Goal: Communication & Community: Answer question/provide support

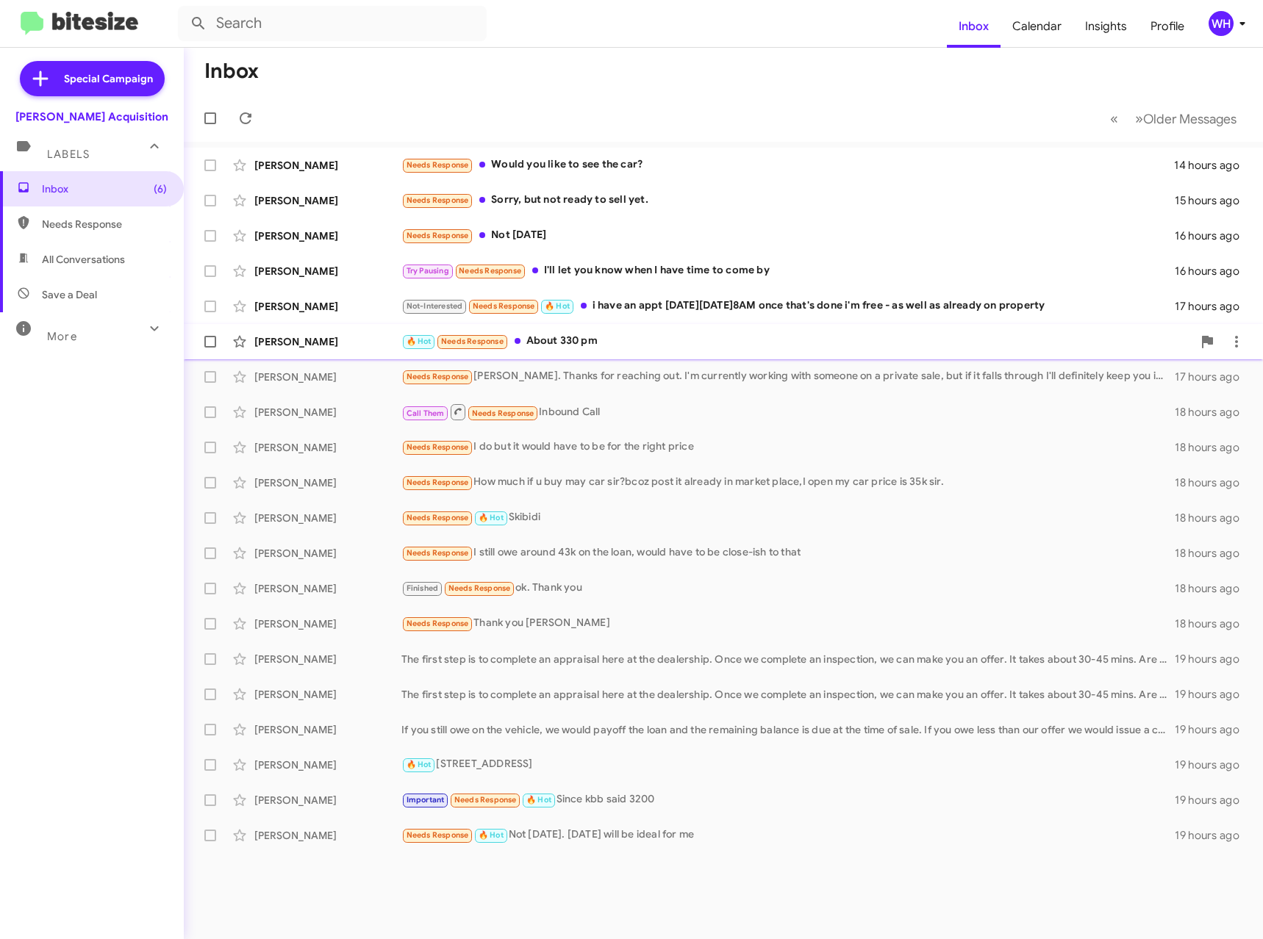
click at [273, 347] on div "[PERSON_NAME]" at bounding box center [327, 341] width 147 height 15
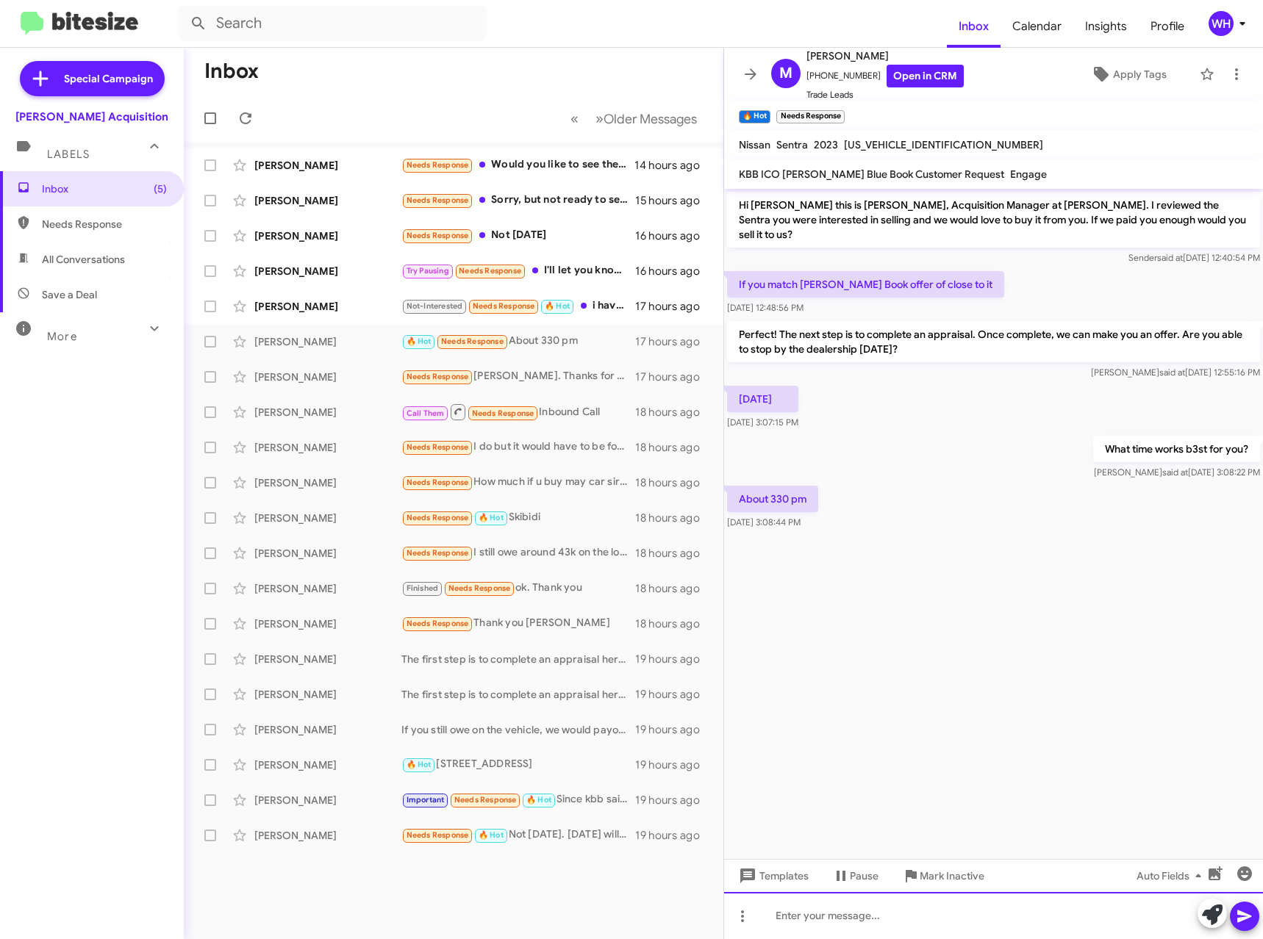
drag, startPoint x: 784, startPoint y: 933, endPoint x: 798, endPoint y: 939, distance: 14.9
click at [784, 933] on div at bounding box center [993, 915] width 539 height 47
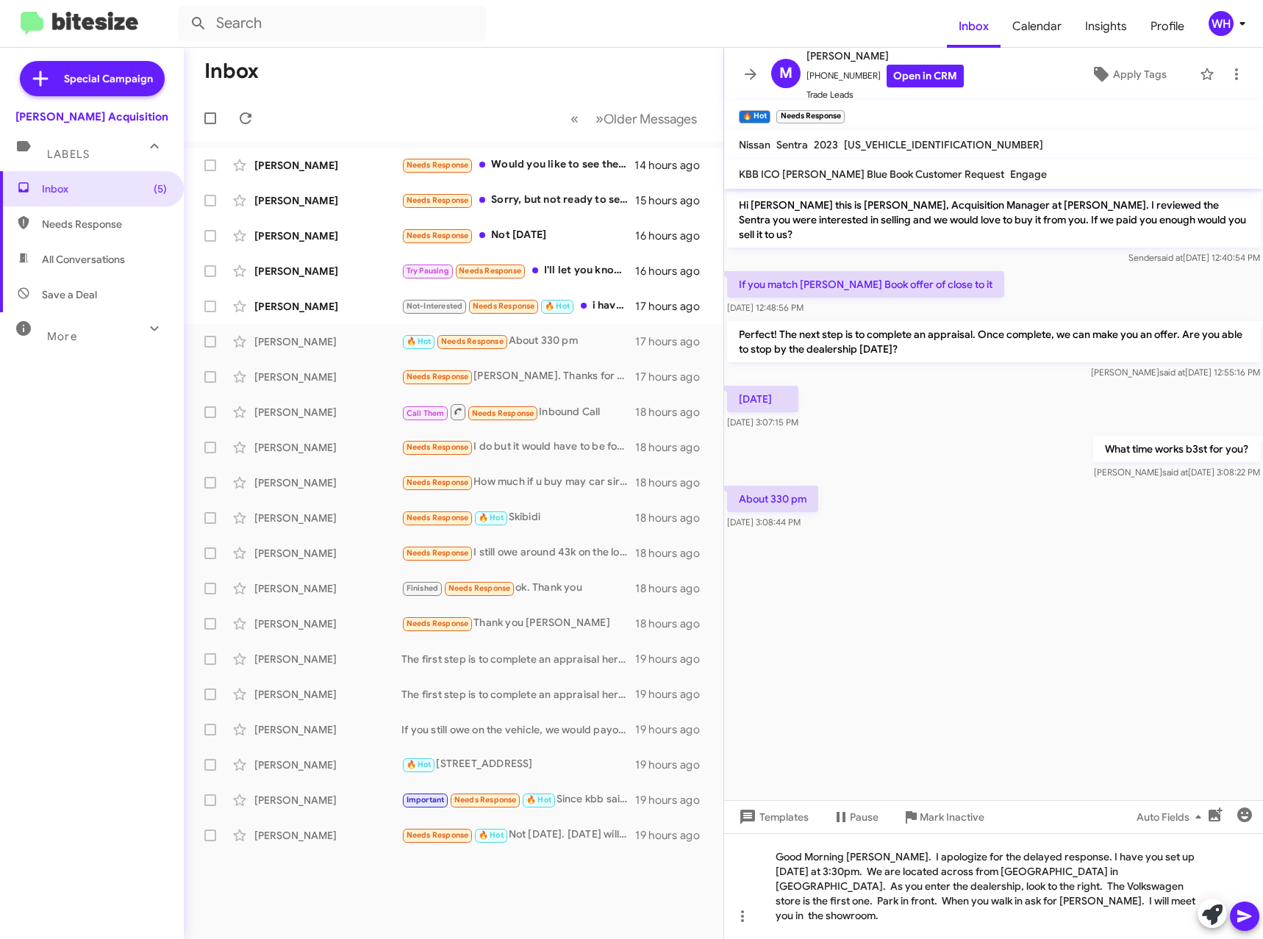
click at [1247, 911] on icon at bounding box center [1244, 917] width 18 height 18
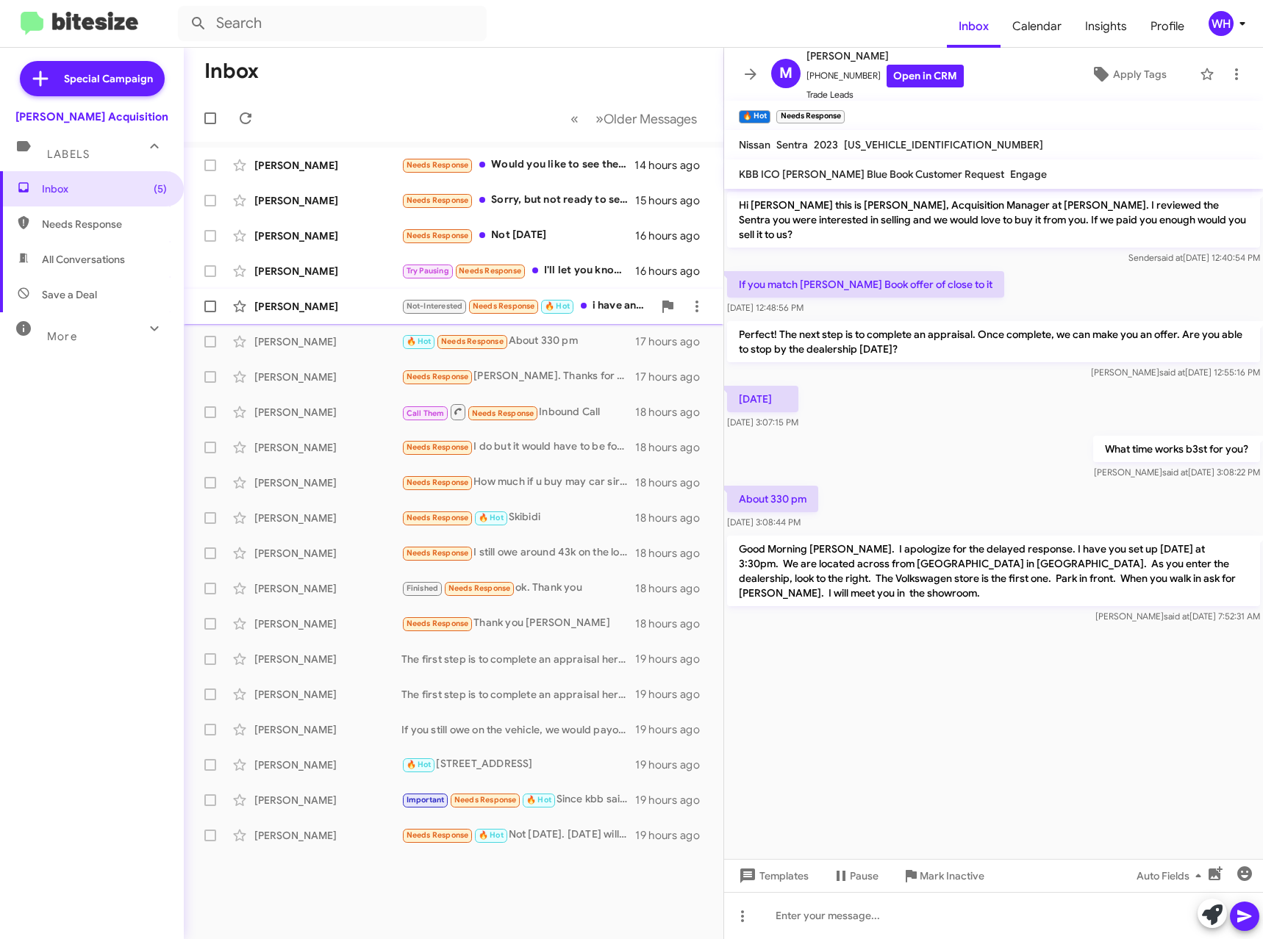
click at [304, 301] on div "[PERSON_NAME]" at bounding box center [327, 306] width 147 height 15
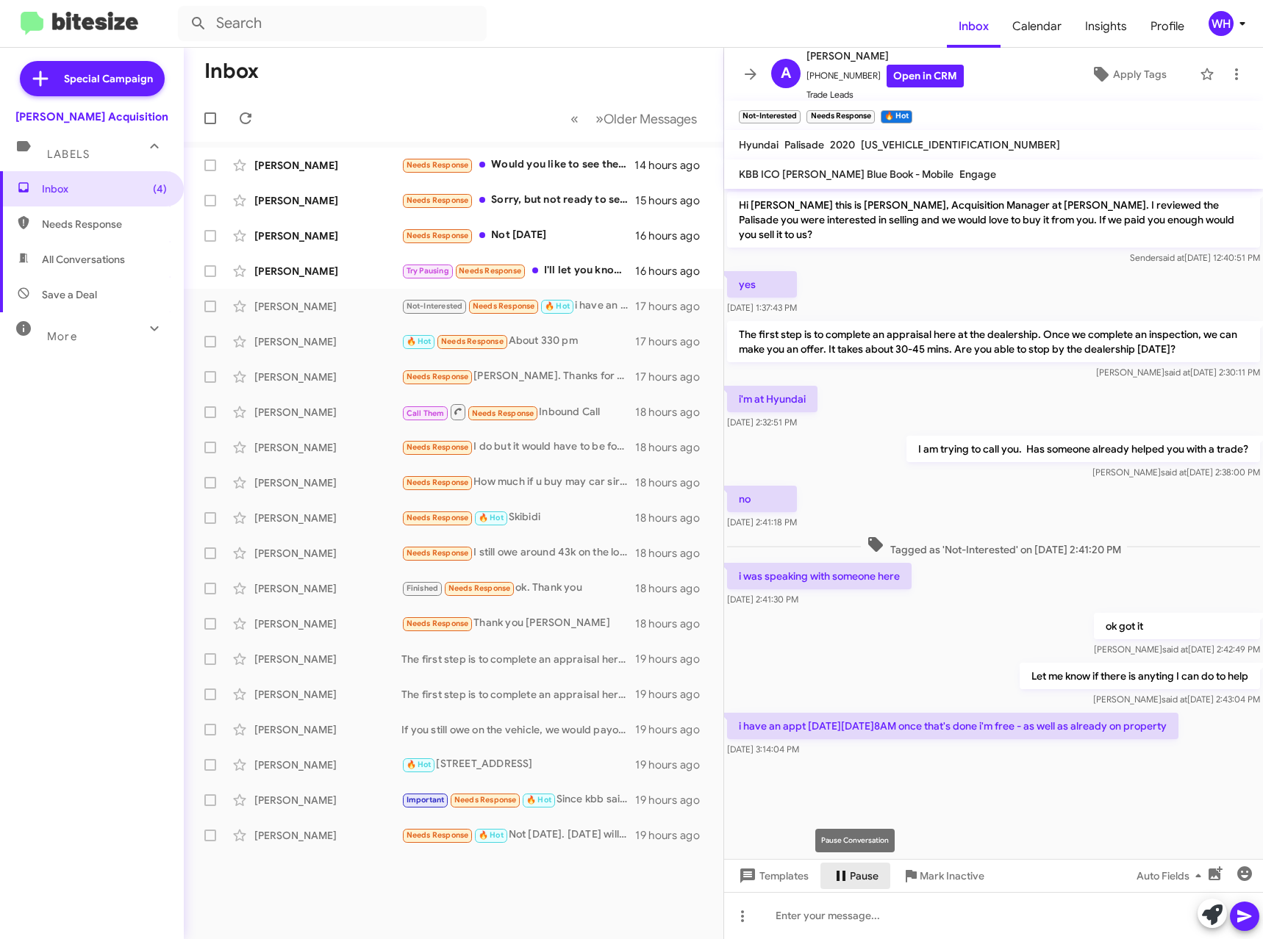
click at [864, 880] on span "Pause" at bounding box center [864, 876] width 29 height 26
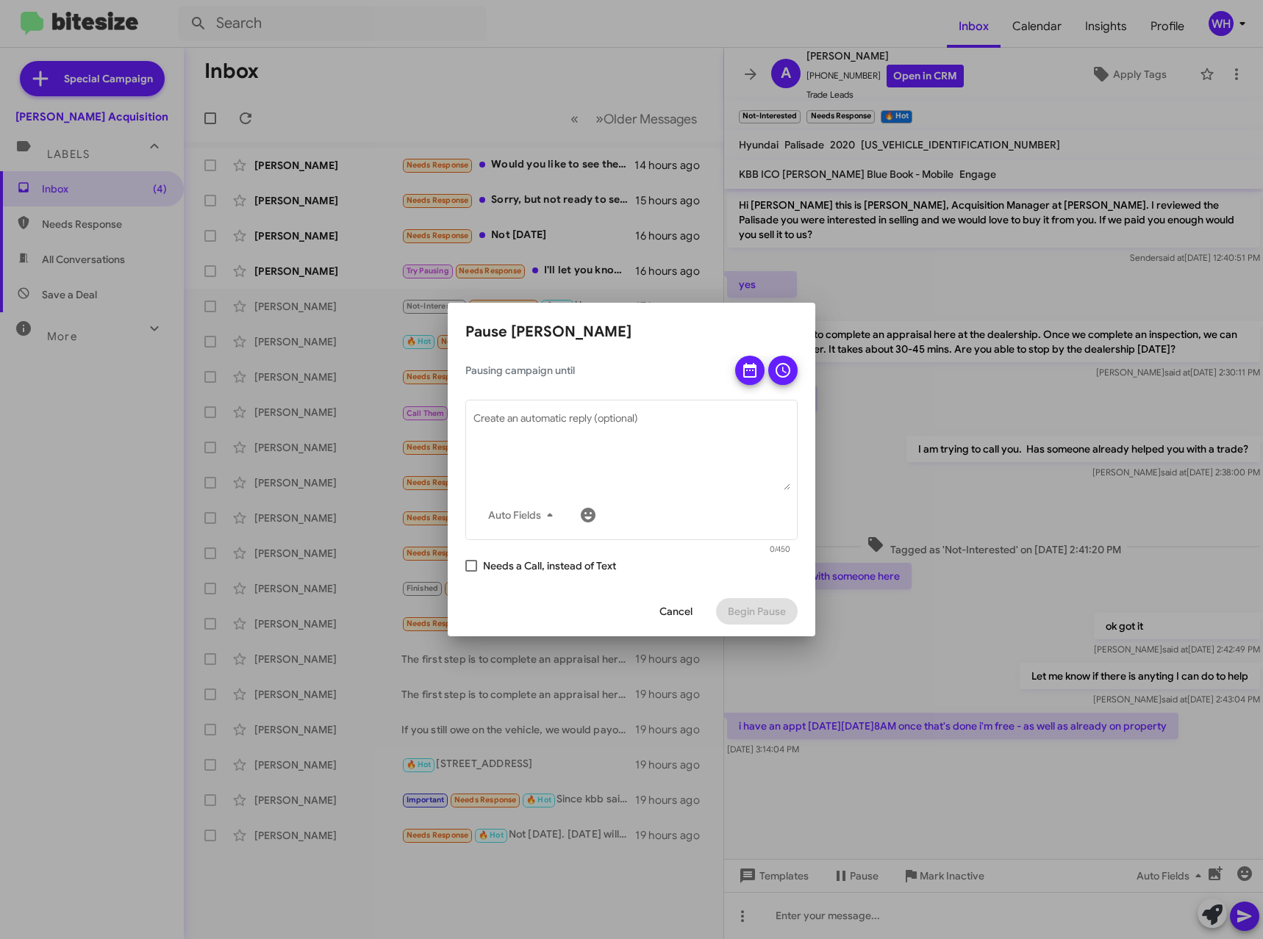
click at [467, 570] on span at bounding box center [471, 566] width 12 height 12
click at [470, 572] on input "Needs a Call, instead of Text" at bounding box center [470, 572] width 1 height 1
checkbox input "true"
click at [753, 370] on icon at bounding box center [749, 370] width 13 height 15
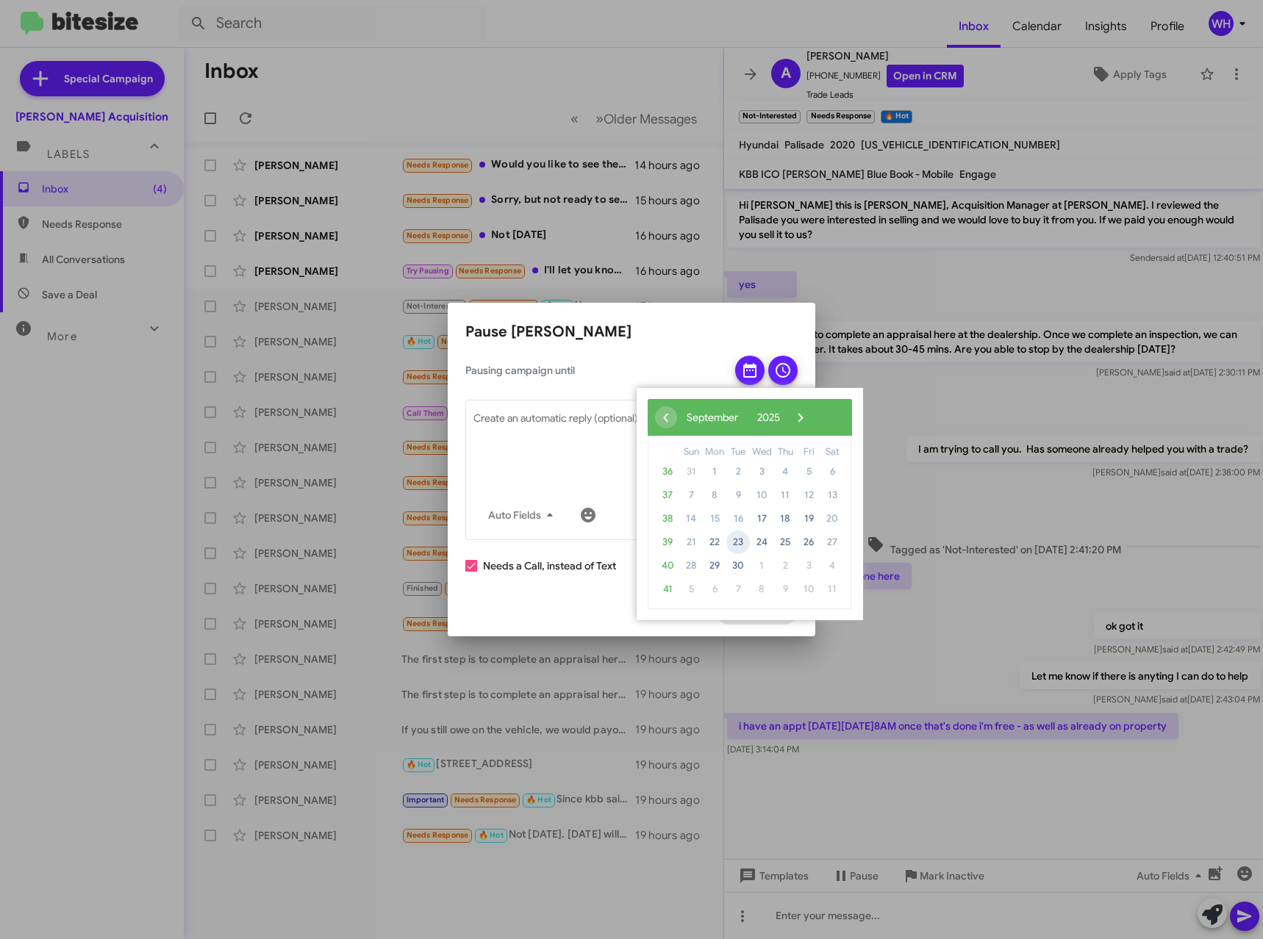
click at [741, 544] on span "23" at bounding box center [738, 543] width 24 height 24
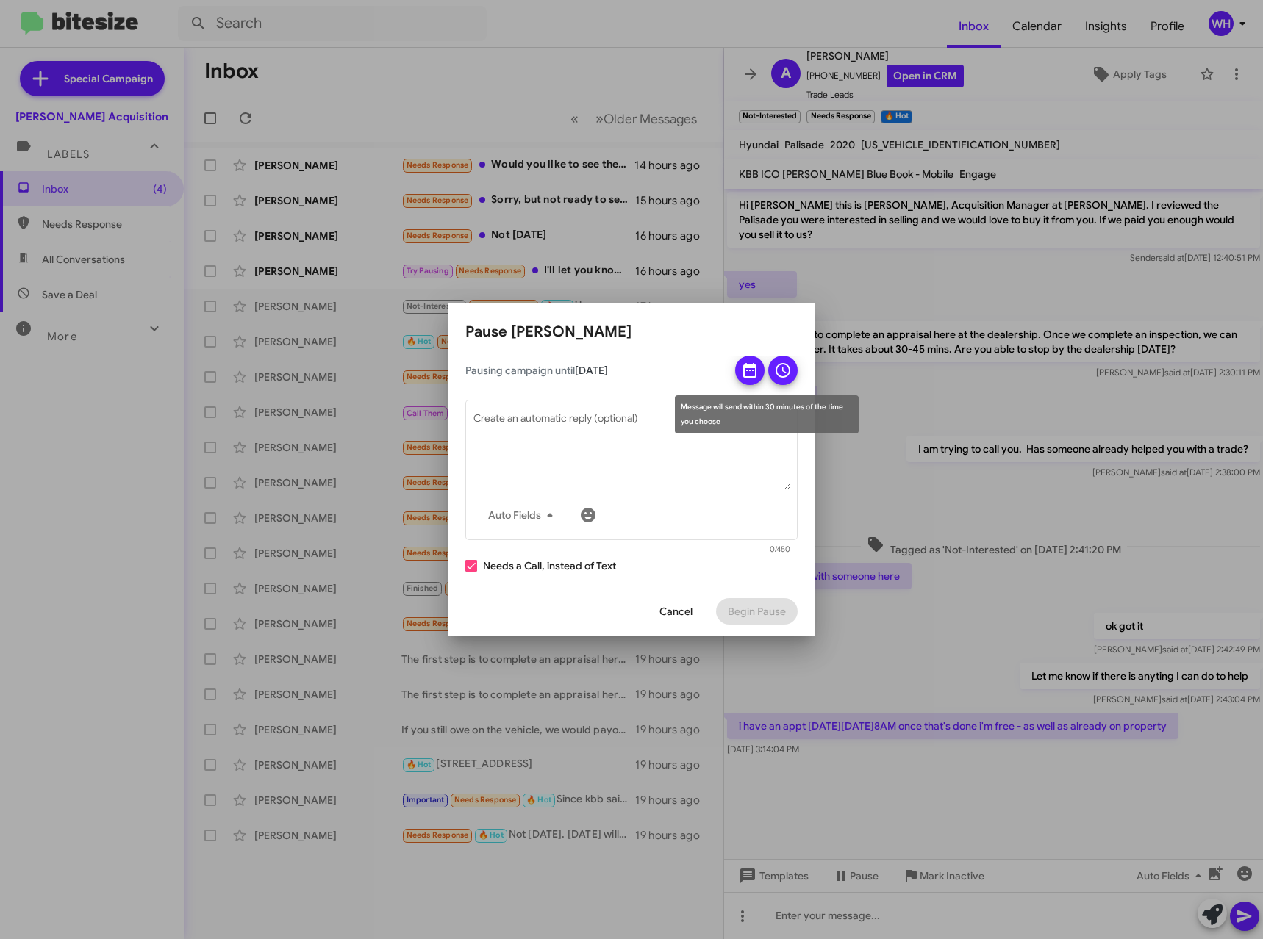
click at [785, 367] on icon at bounding box center [783, 371] width 18 height 18
drag, startPoint x: 767, startPoint y: 617, endPoint x: 767, endPoint y: 602, distance: 14.7
click at [768, 616] on span "Begin Pause" at bounding box center [757, 611] width 58 height 26
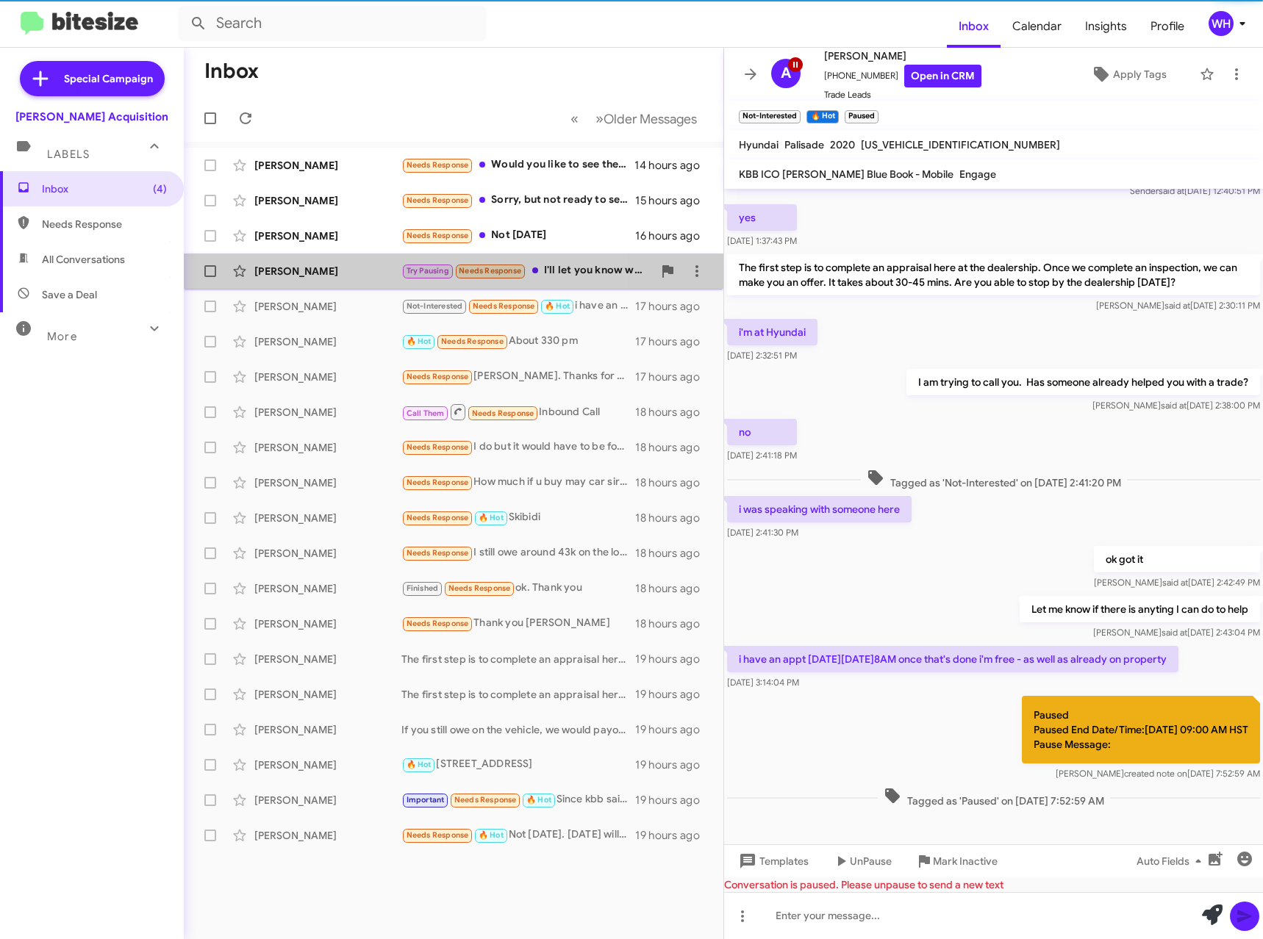
click at [302, 278] on div "[PERSON_NAME]" at bounding box center [327, 271] width 147 height 15
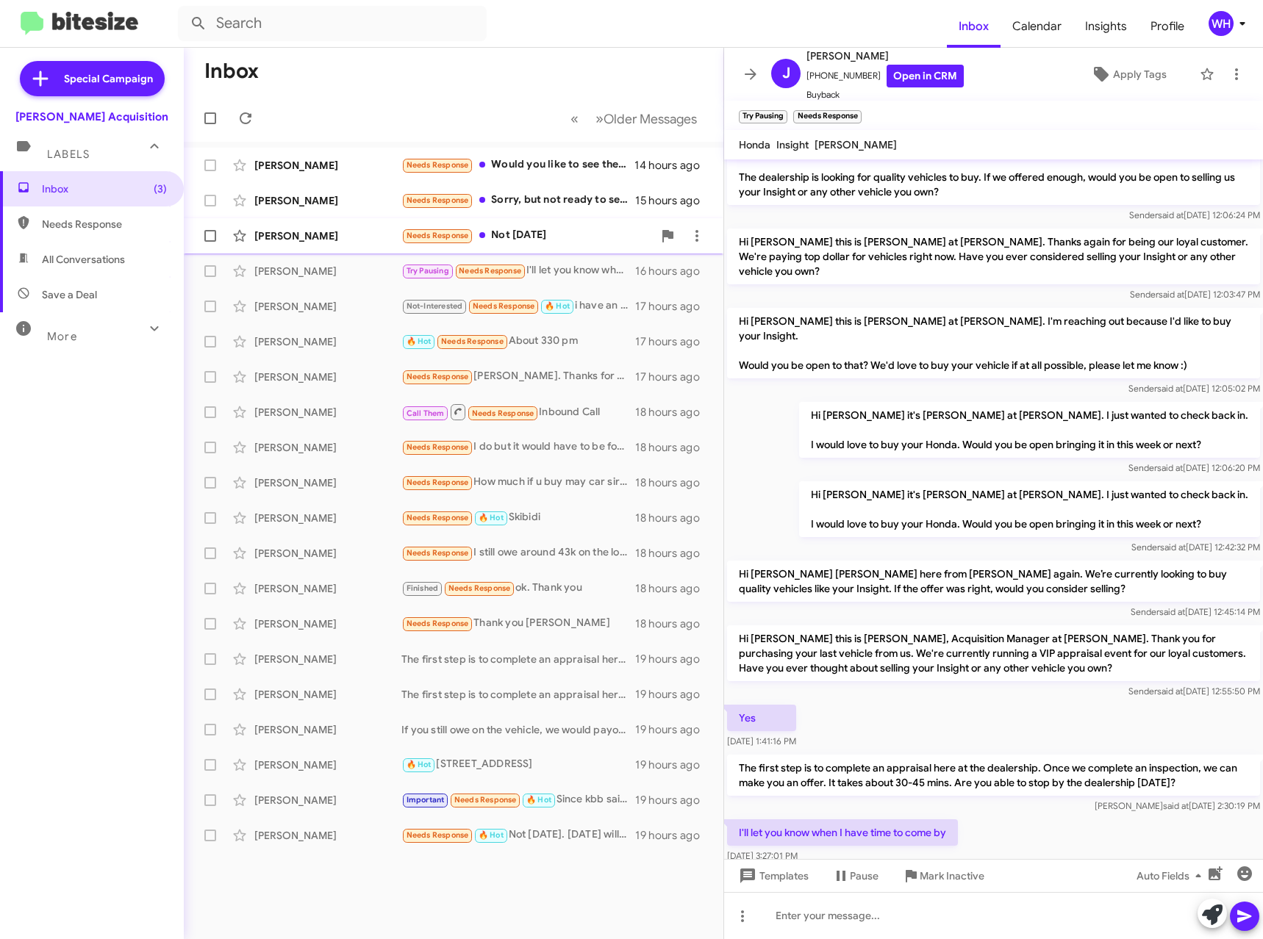
click at [300, 240] on div "[PERSON_NAME]" at bounding box center [327, 236] width 147 height 15
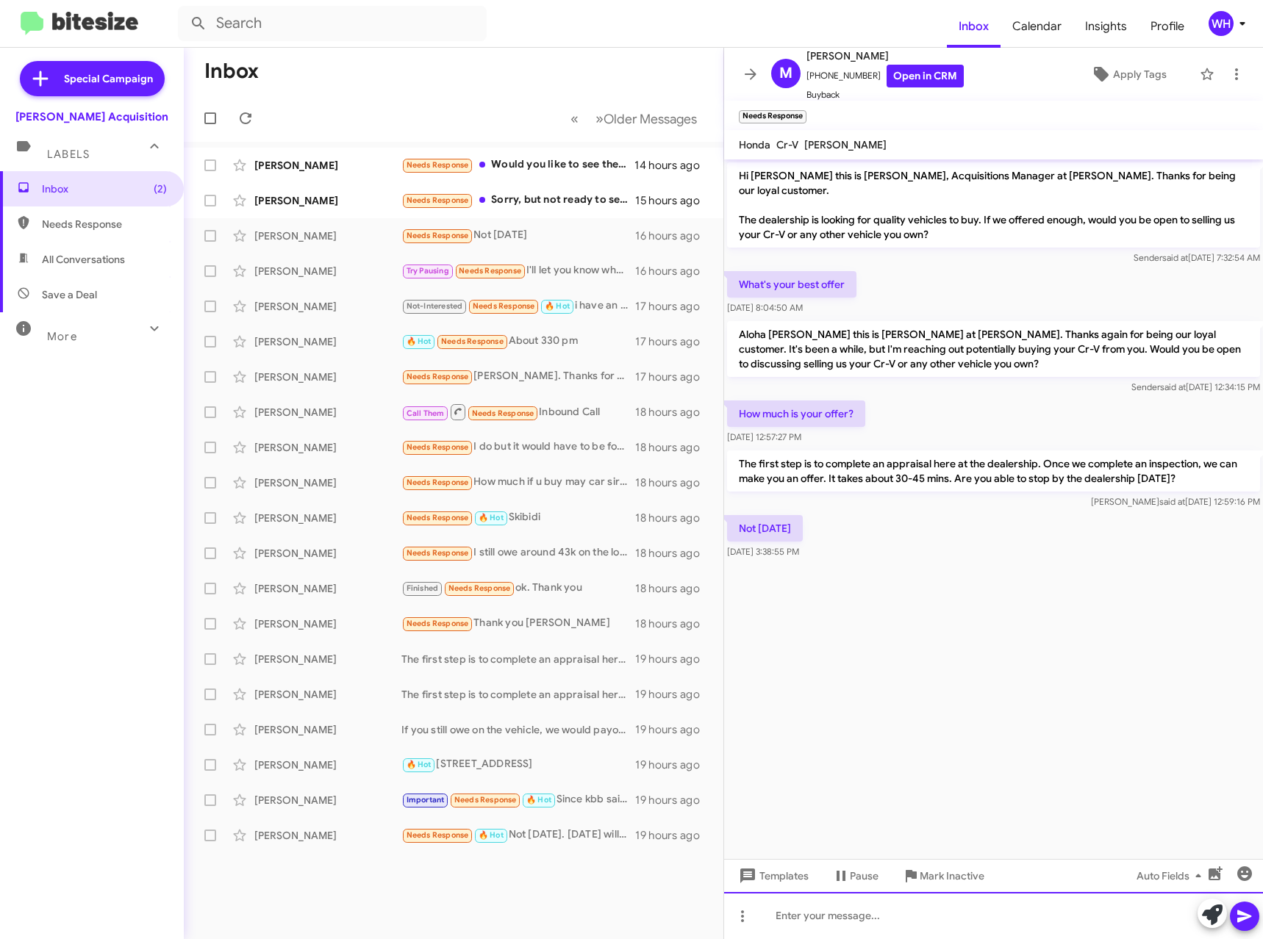
click at [846, 918] on div at bounding box center [993, 915] width 539 height 47
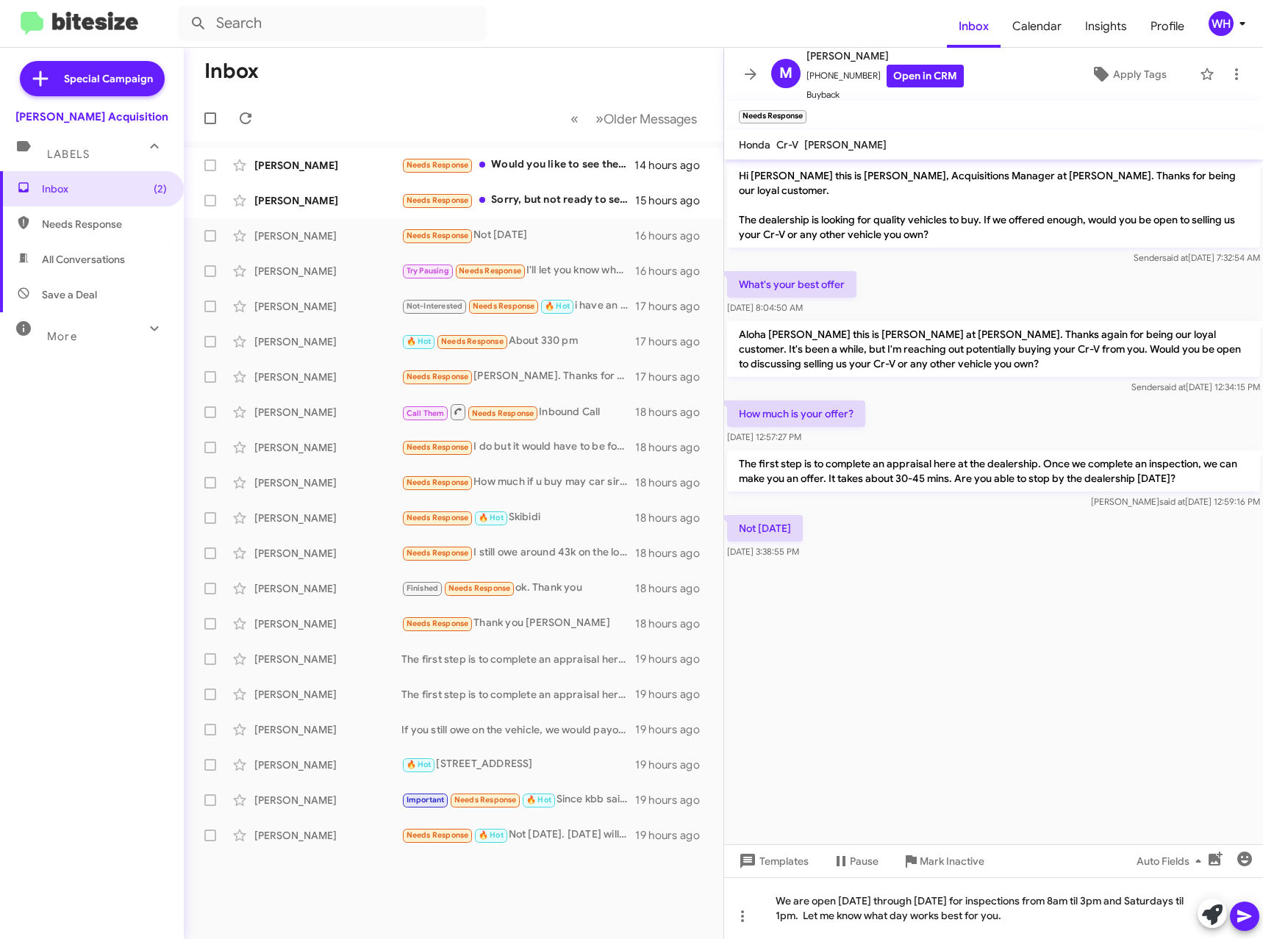
click at [1252, 914] on button at bounding box center [1244, 916] width 29 height 29
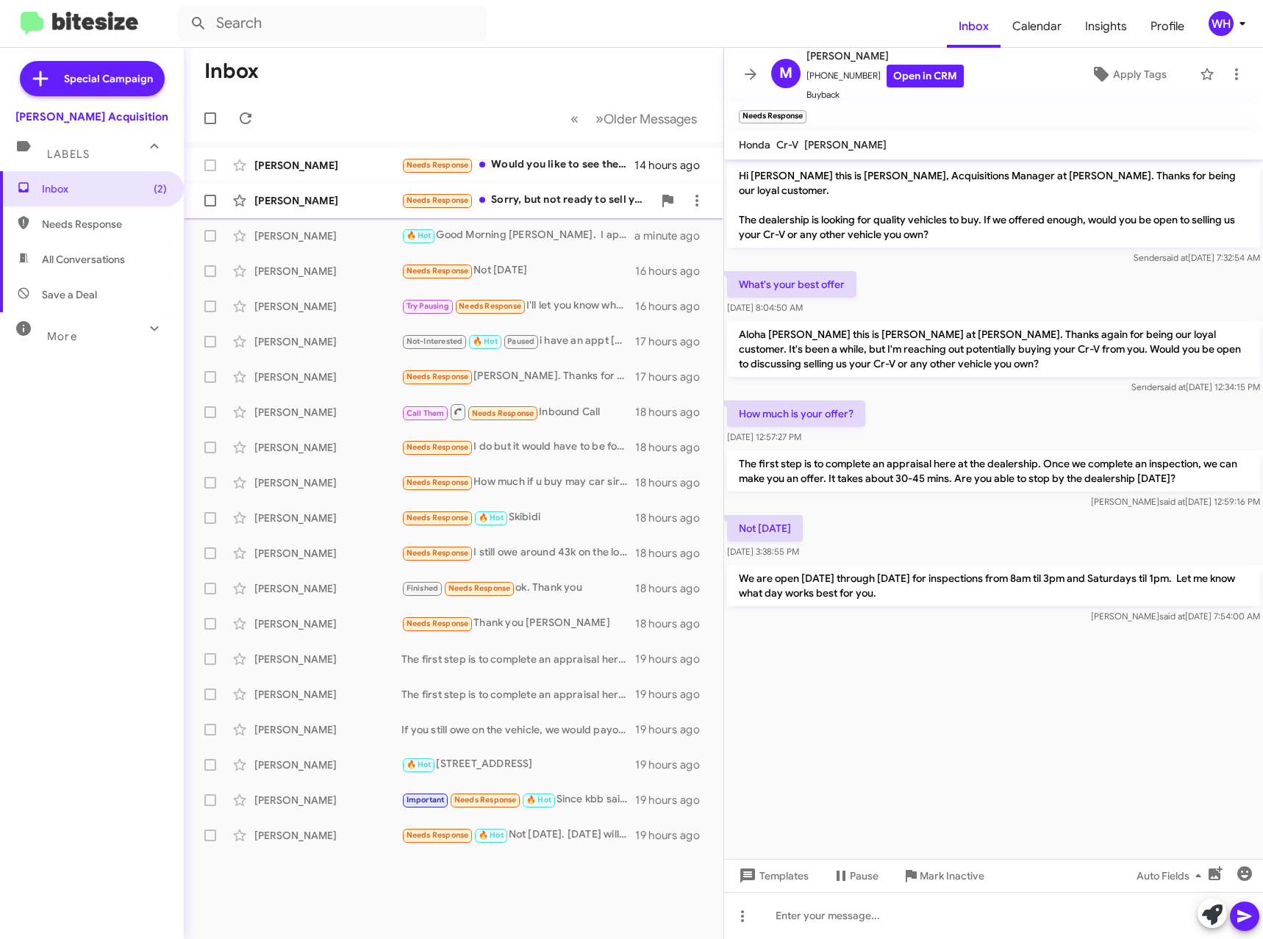
drag, startPoint x: 304, startPoint y: 197, endPoint x: 329, endPoint y: 202, distance: 25.5
click at [304, 195] on div "[PERSON_NAME]" at bounding box center [327, 200] width 147 height 15
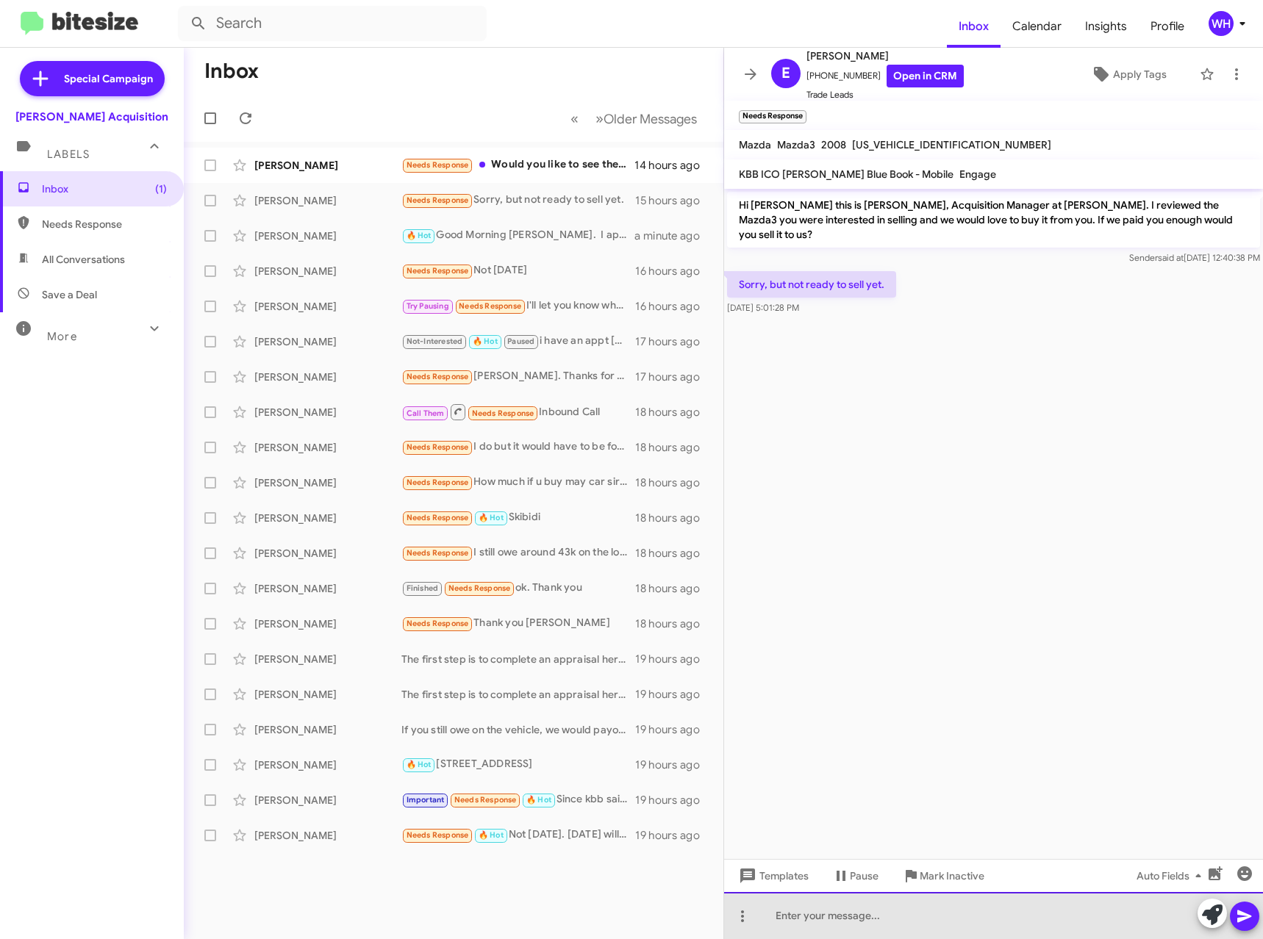
click at [804, 920] on div at bounding box center [993, 915] width 539 height 47
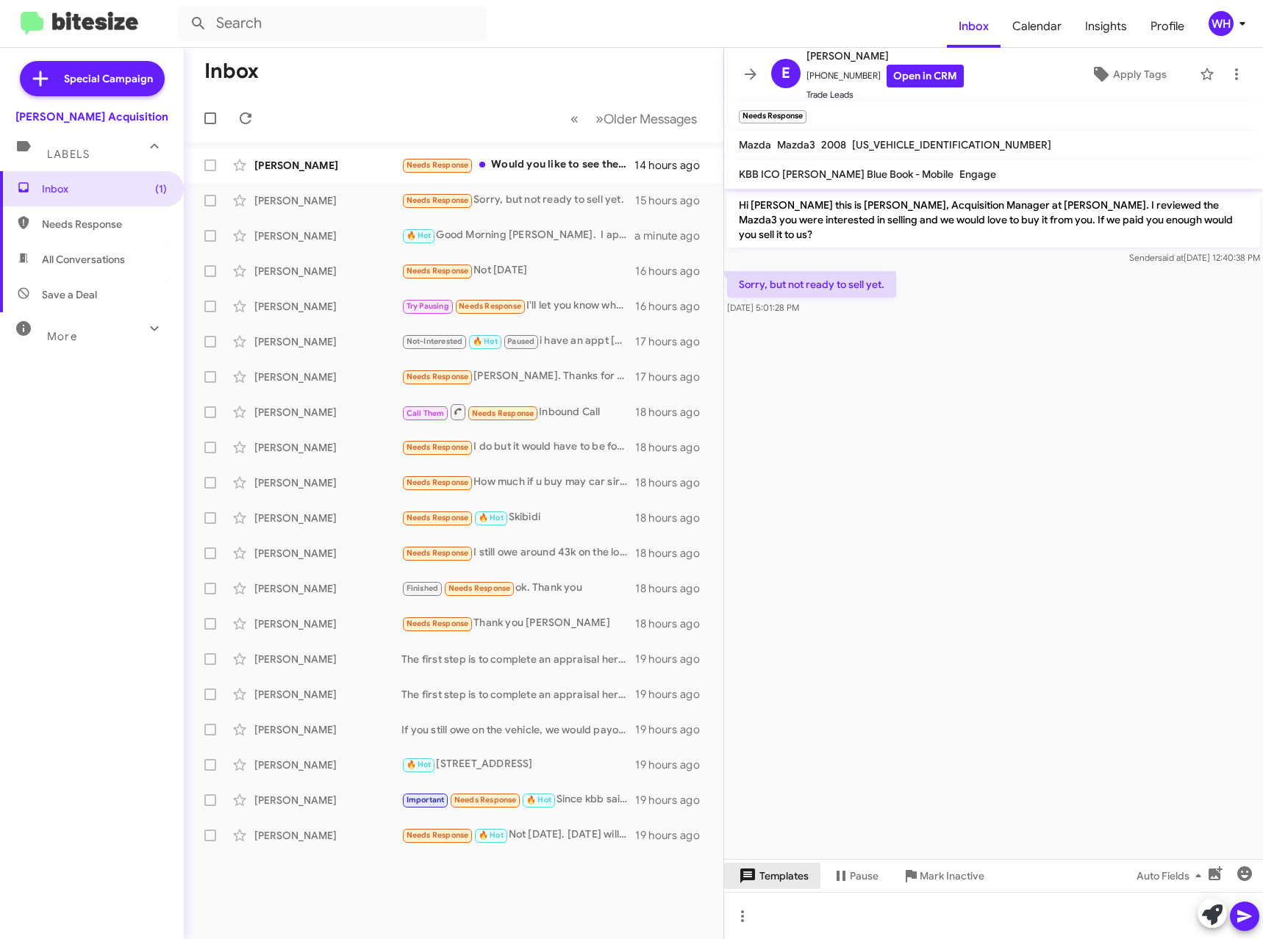
click at [777, 878] on span "Templates" at bounding box center [772, 876] width 73 height 26
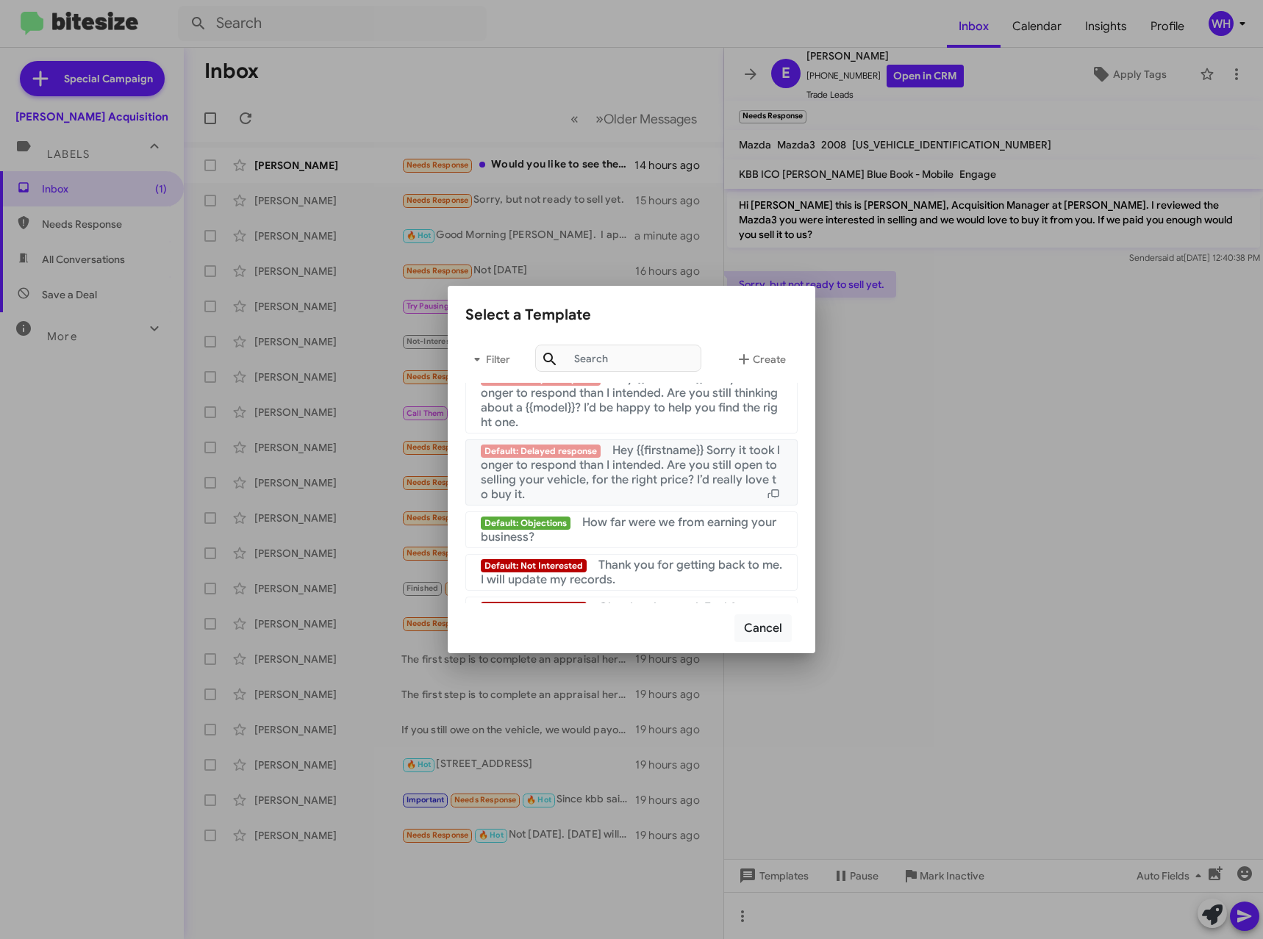
scroll to position [1417, 0]
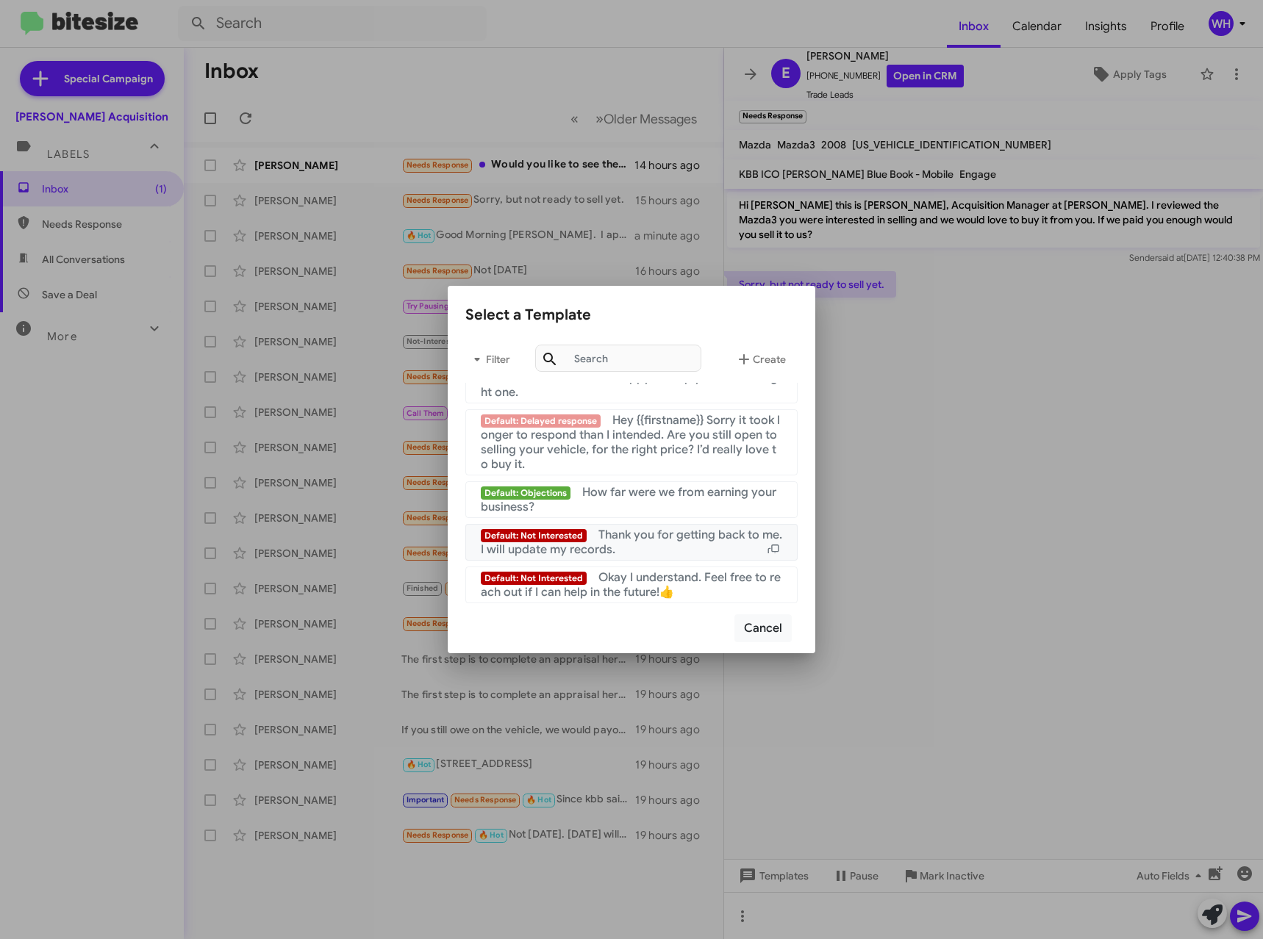
click at [578, 552] on span "Thank you for getting back to me. I will update my records." at bounding box center [631, 542] width 301 height 29
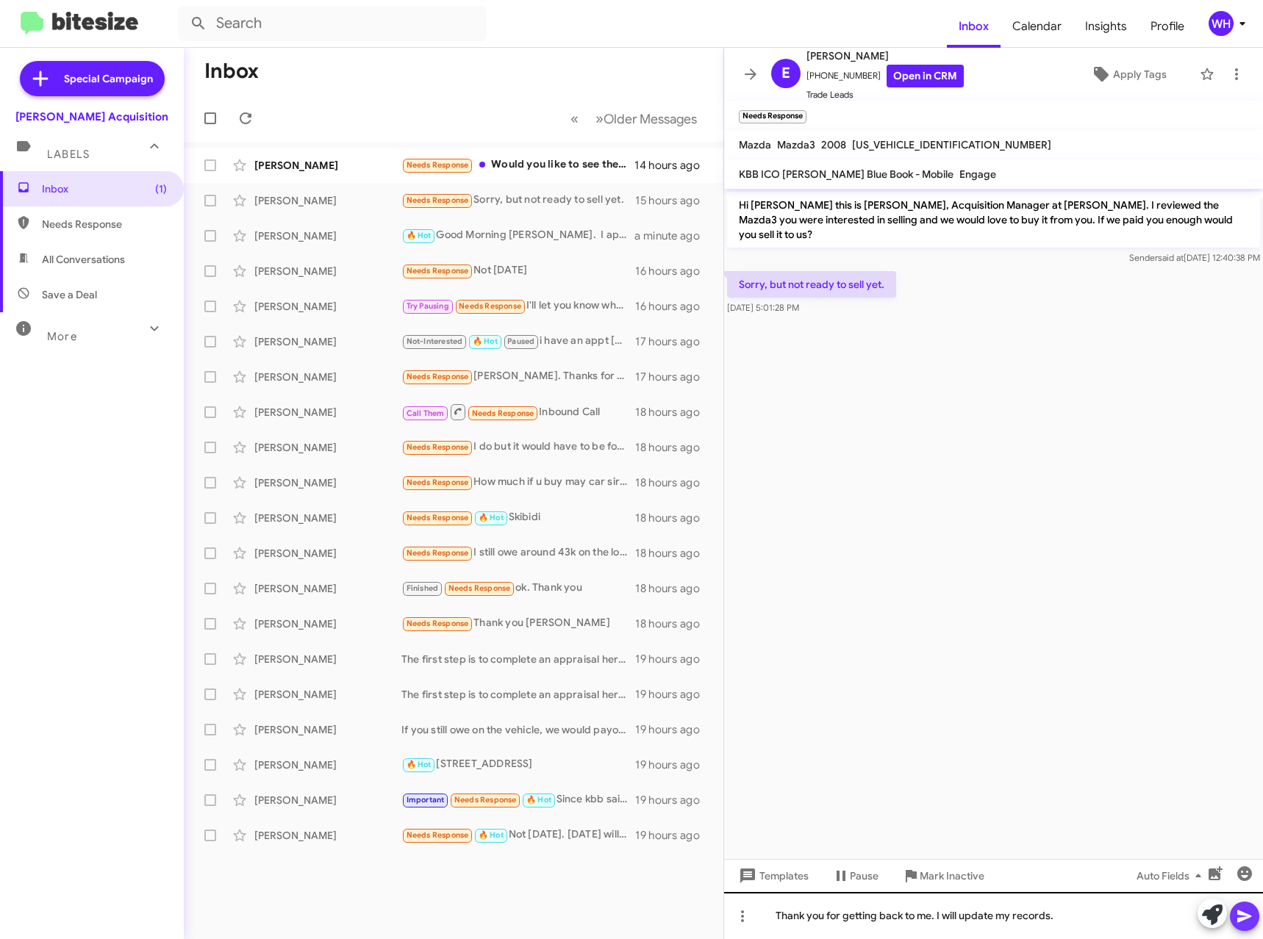
drag, startPoint x: 1249, startPoint y: 926, endPoint x: 963, endPoint y: 903, distance: 287.6
click at [1249, 925] on span at bounding box center [1244, 916] width 18 height 29
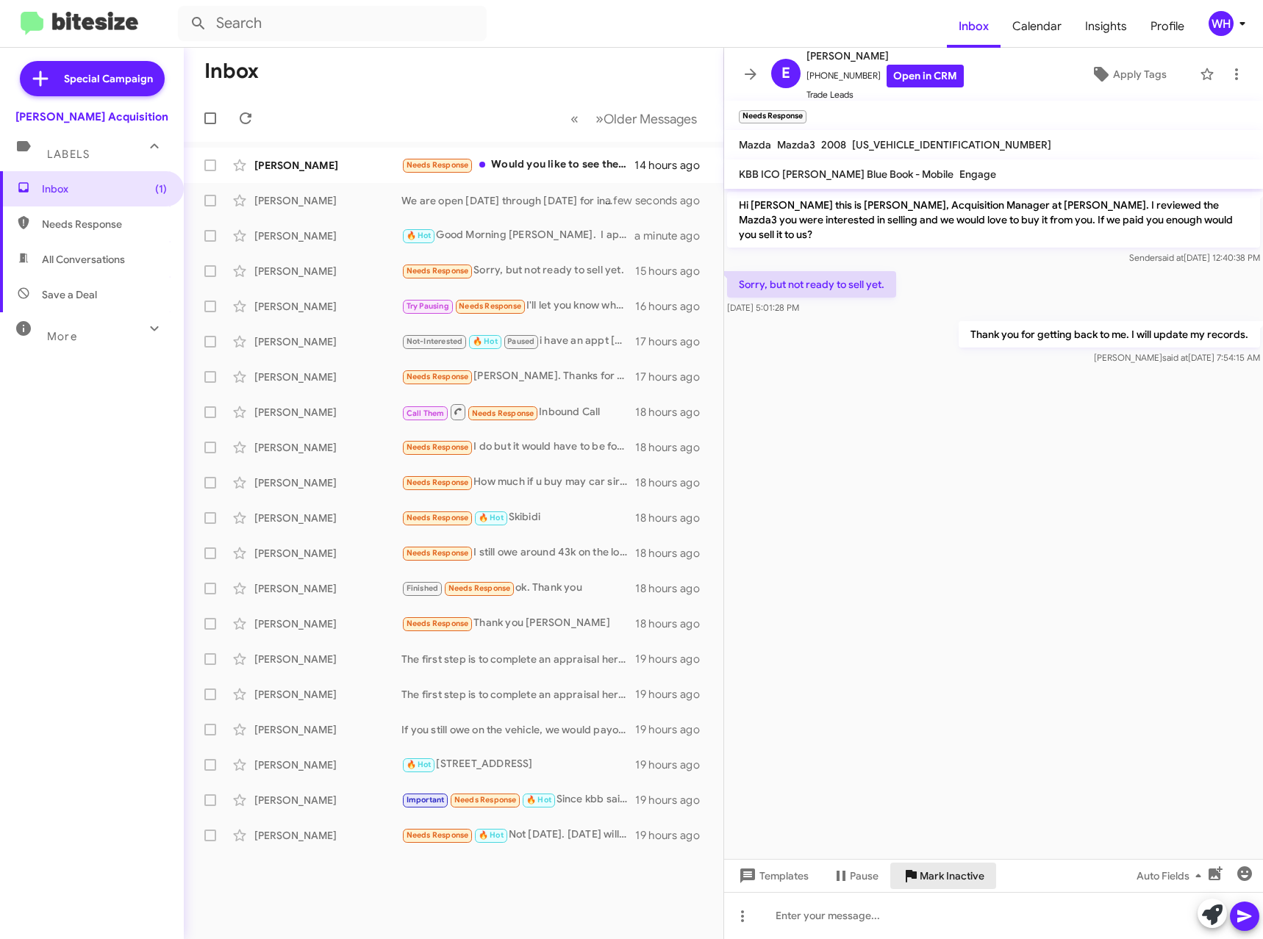
click at [958, 882] on span "Mark Inactive" at bounding box center [951, 876] width 65 height 26
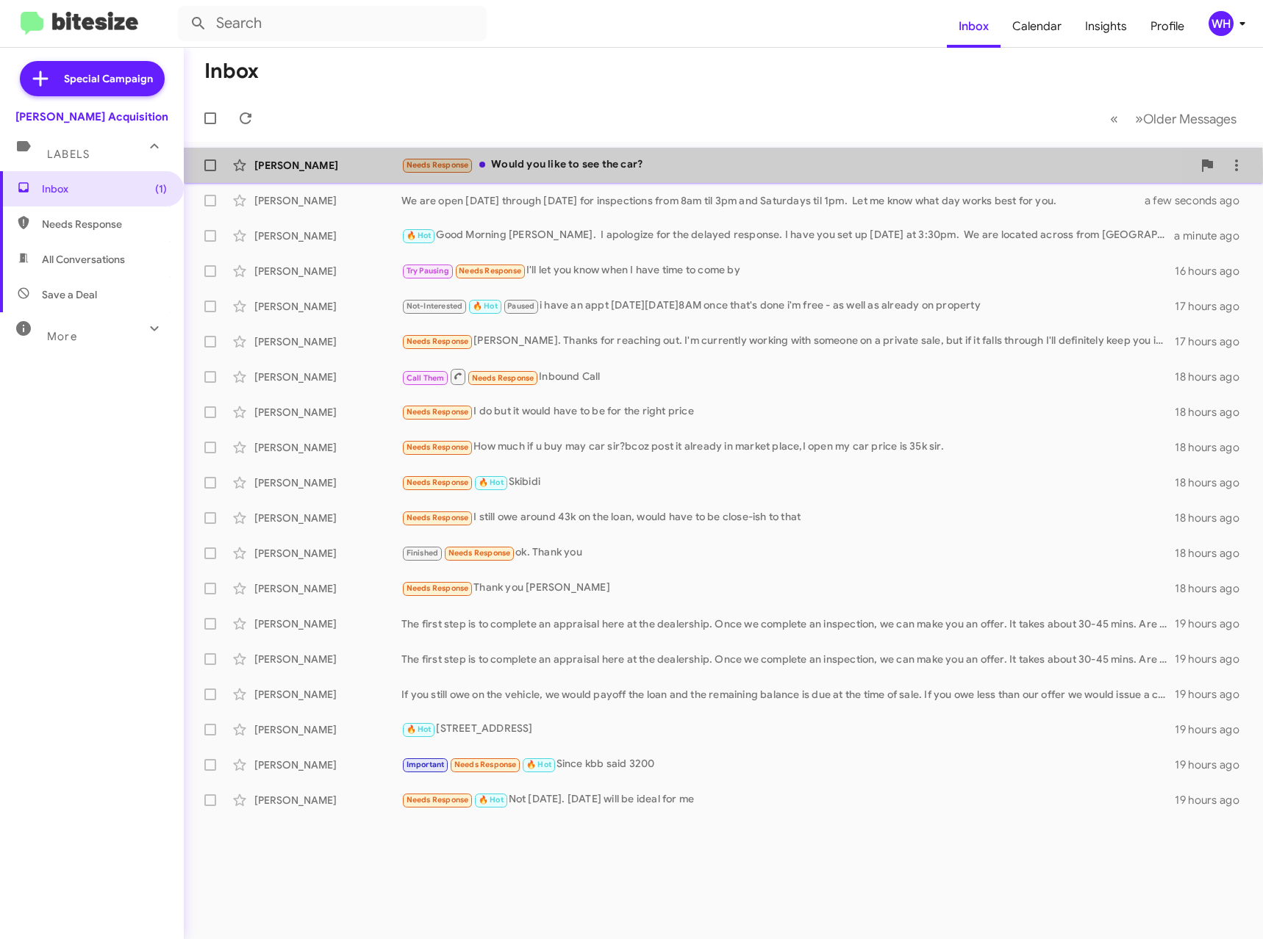
click at [289, 173] on div "[PERSON_NAME] Needs Response Would you like to see the car? 14 hours ago" at bounding box center [722, 165] width 1055 height 29
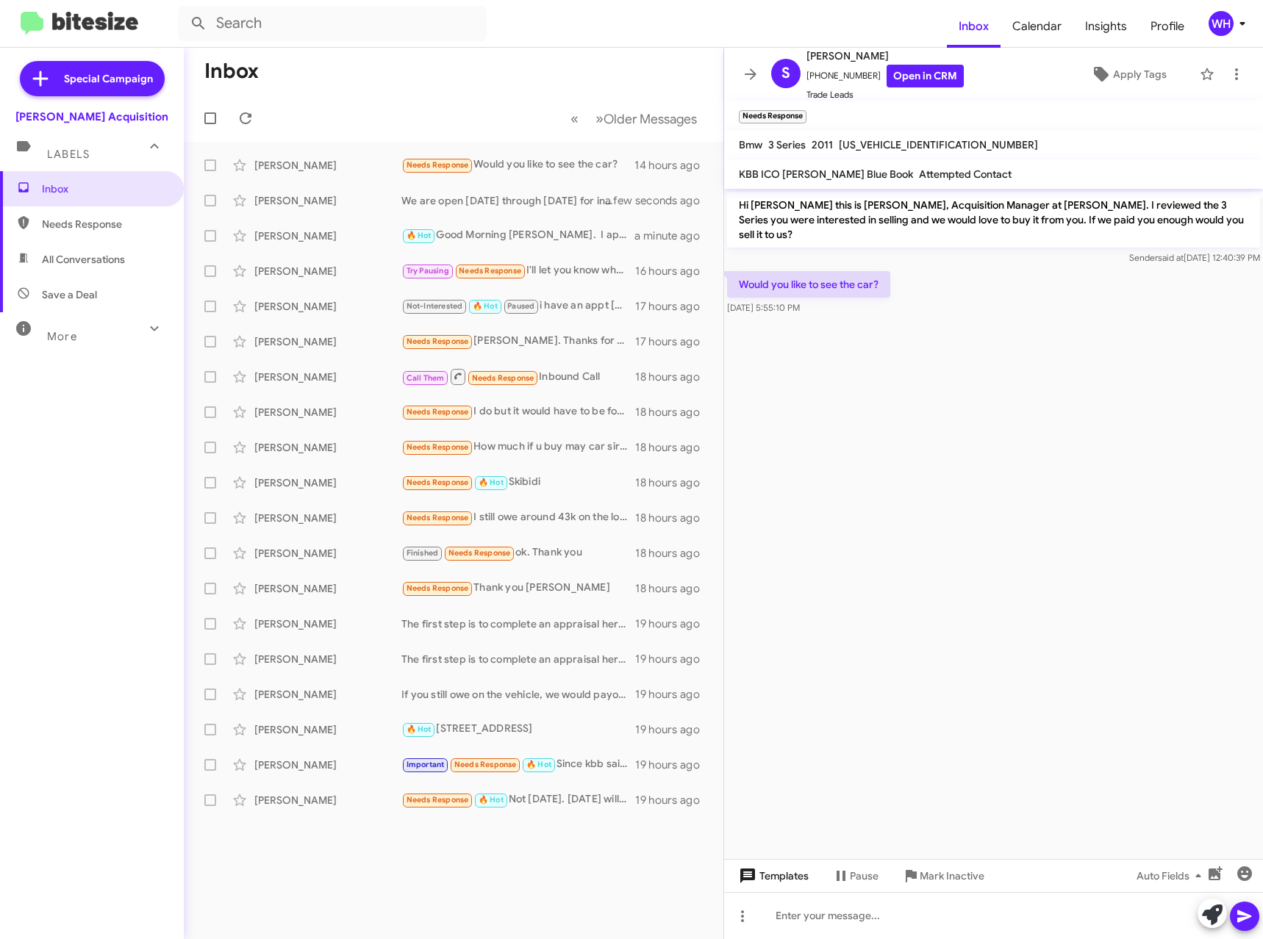
click at [781, 864] on span "Templates" at bounding box center [772, 876] width 73 height 26
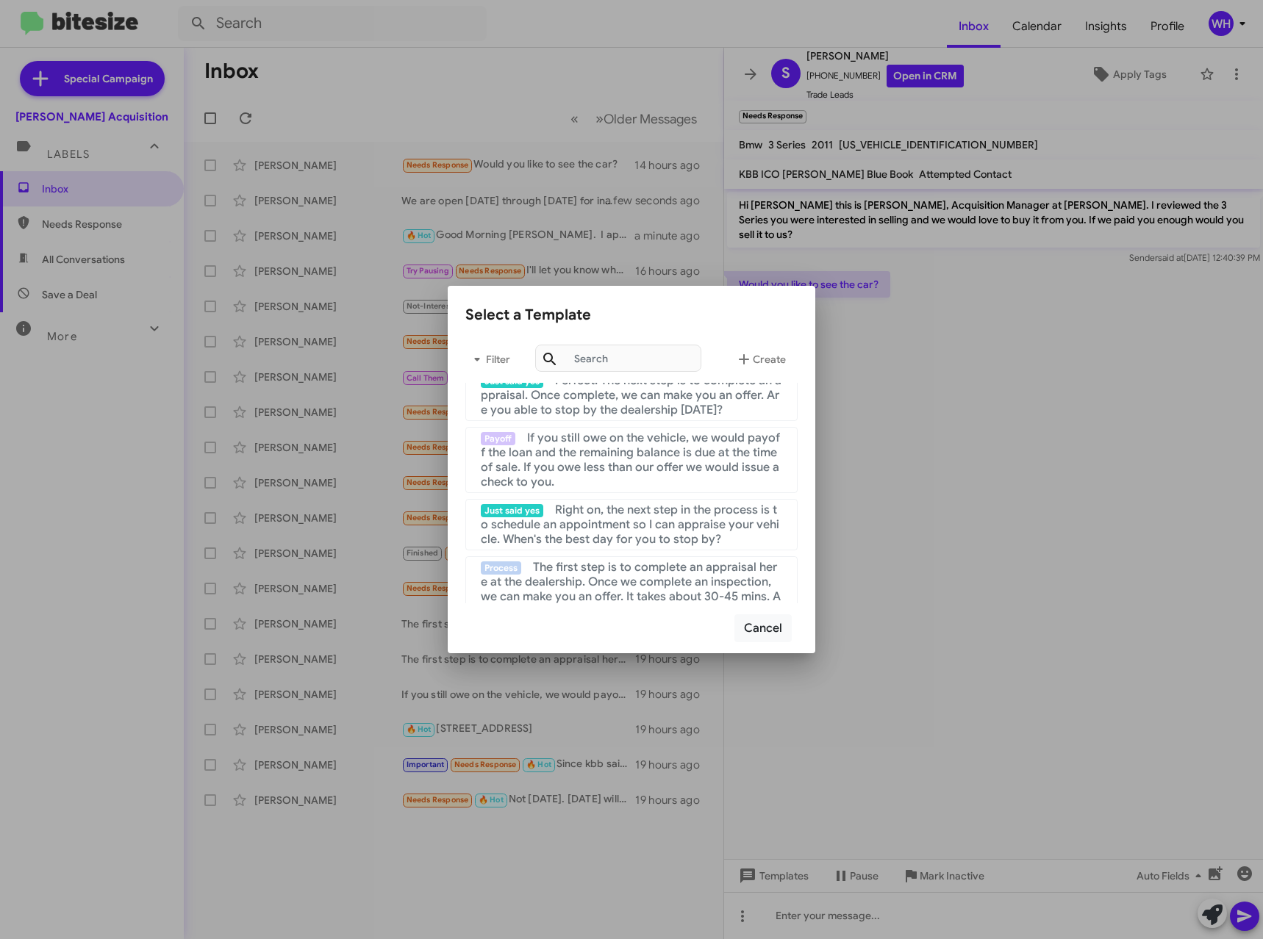
scroll to position [73, 0]
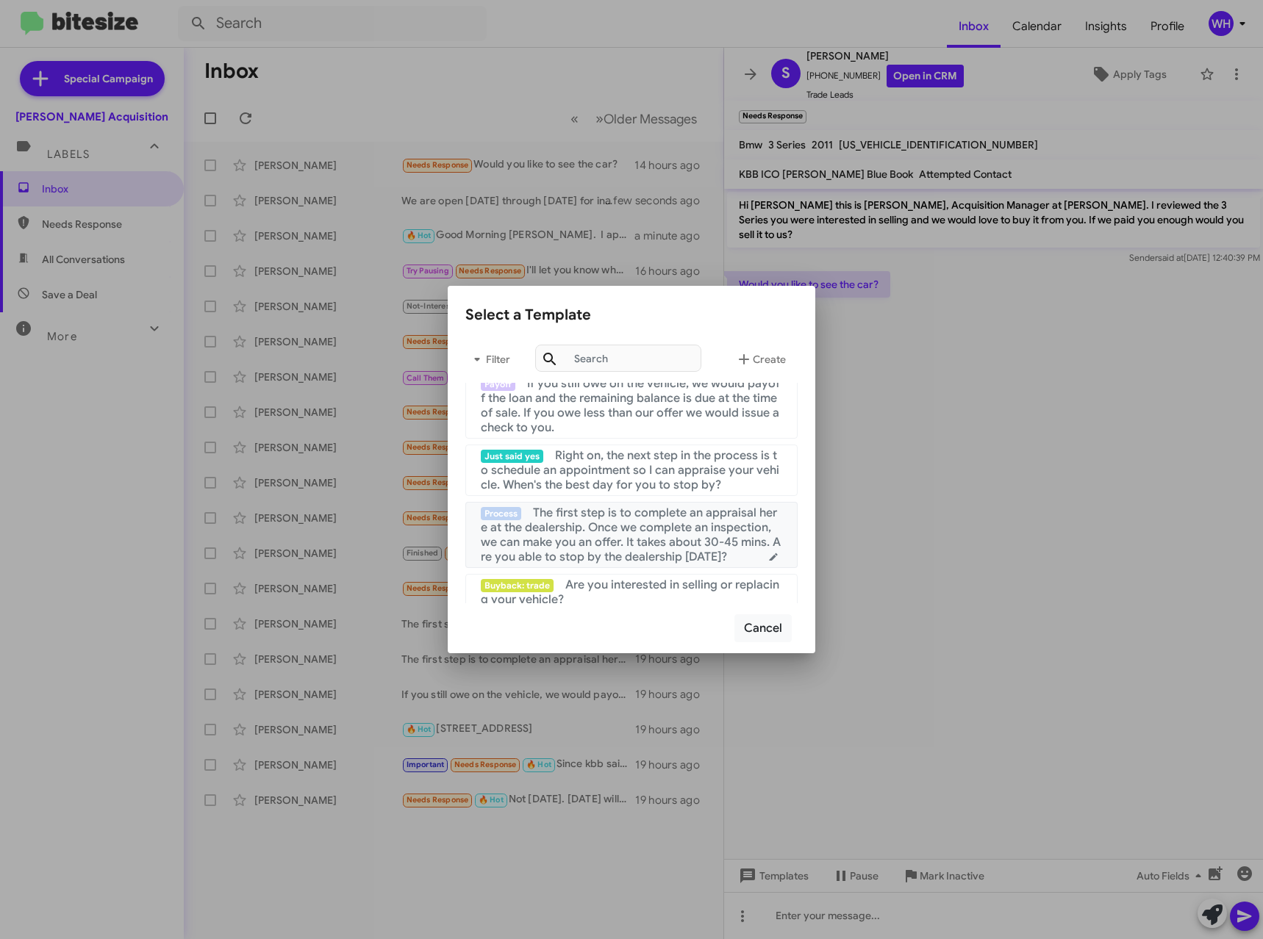
click at [644, 516] on span "The first step is to complete an appraisal here at the dealership. Once we comp…" at bounding box center [631, 535] width 300 height 59
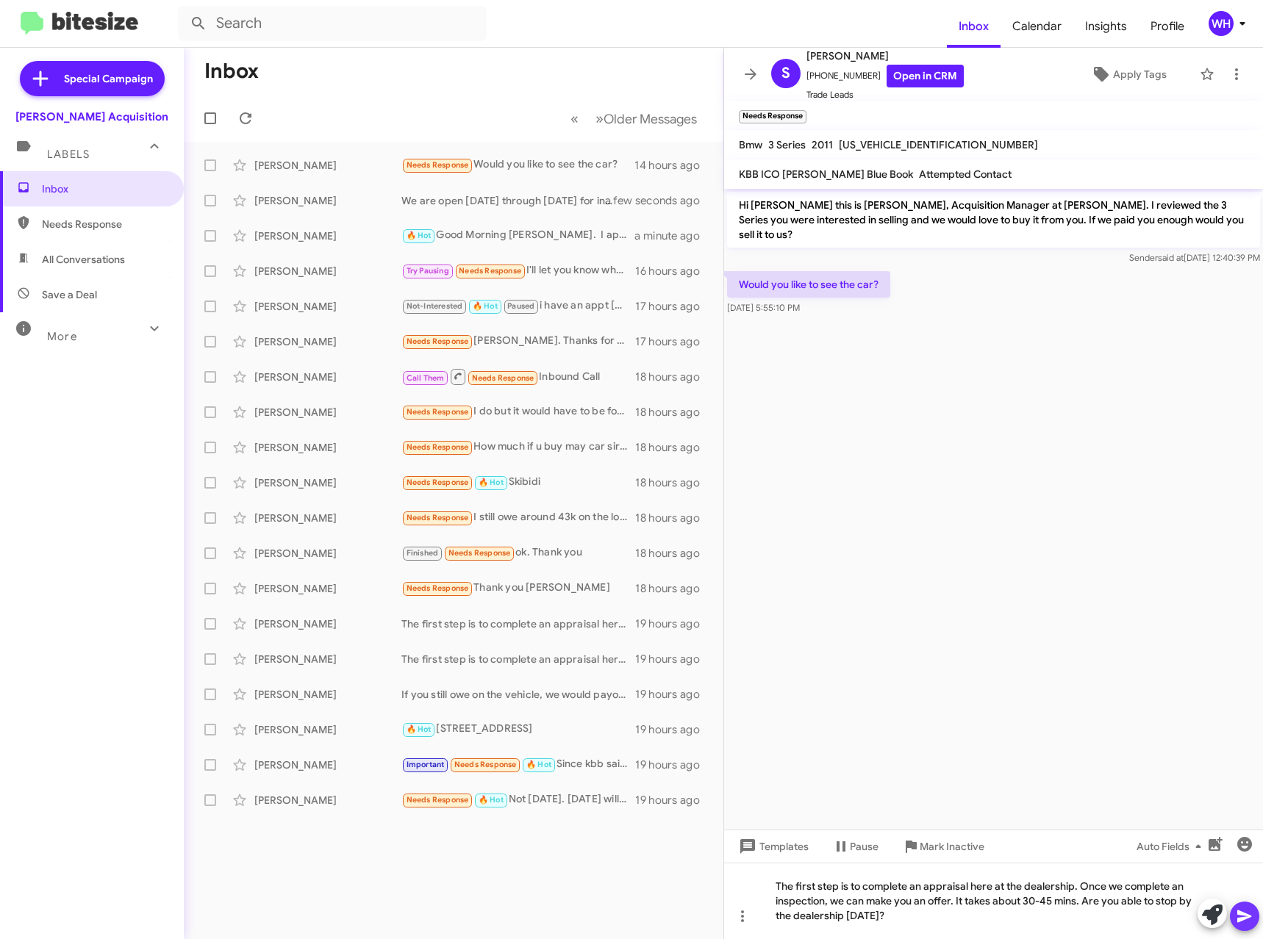
drag, startPoint x: 1244, startPoint y: 919, endPoint x: 1241, endPoint y: 882, distance: 36.9
click at [1244, 916] on icon at bounding box center [1244, 917] width 18 height 18
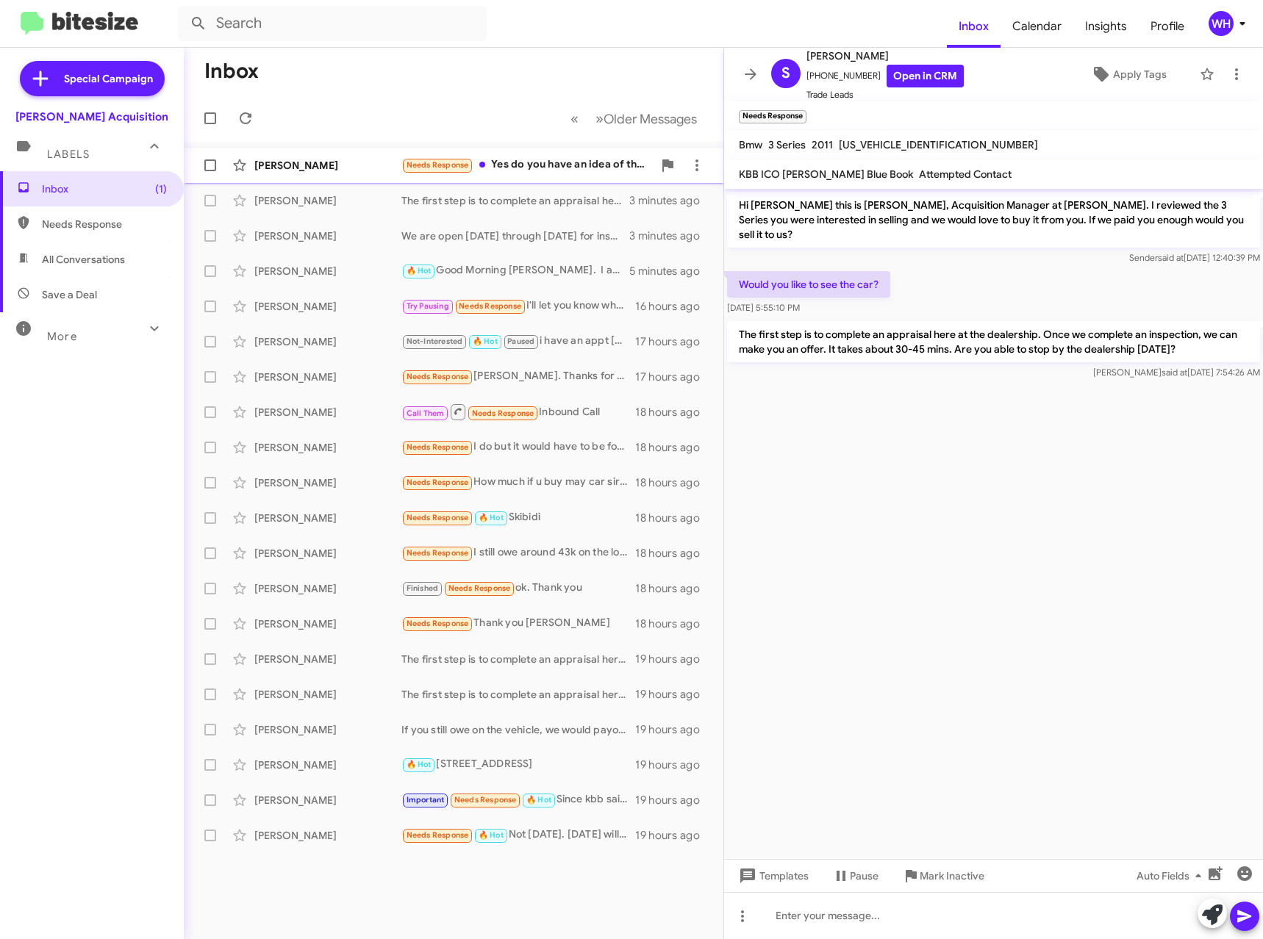
click at [305, 163] on div "[PERSON_NAME]" at bounding box center [327, 165] width 147 height 15
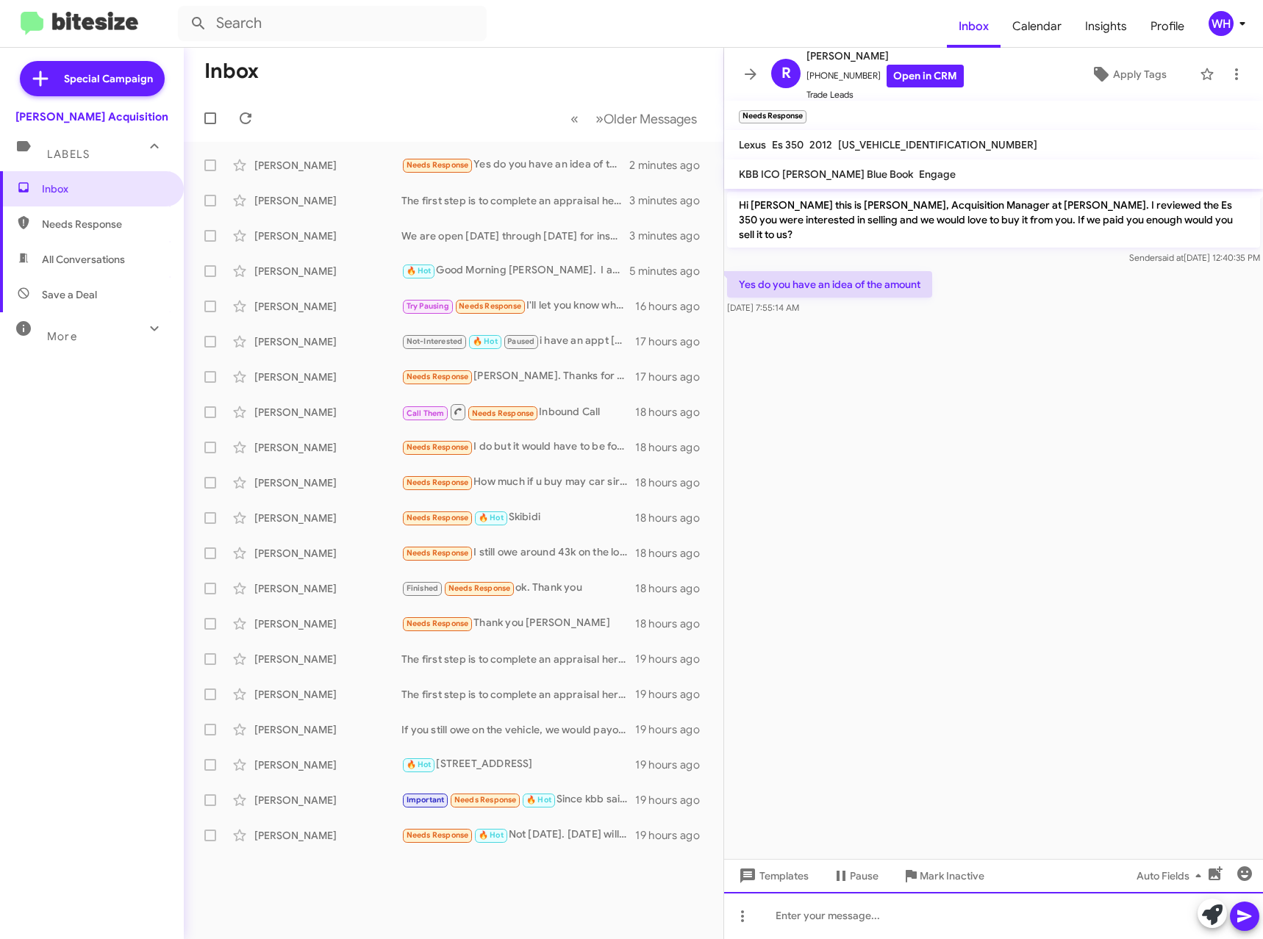
click at [805, 913] on div at bounding box center [993, 915] width 539 height 47
click at [792, 875] on span "Templates" at bounding box center [772, 876] width 73 height 26
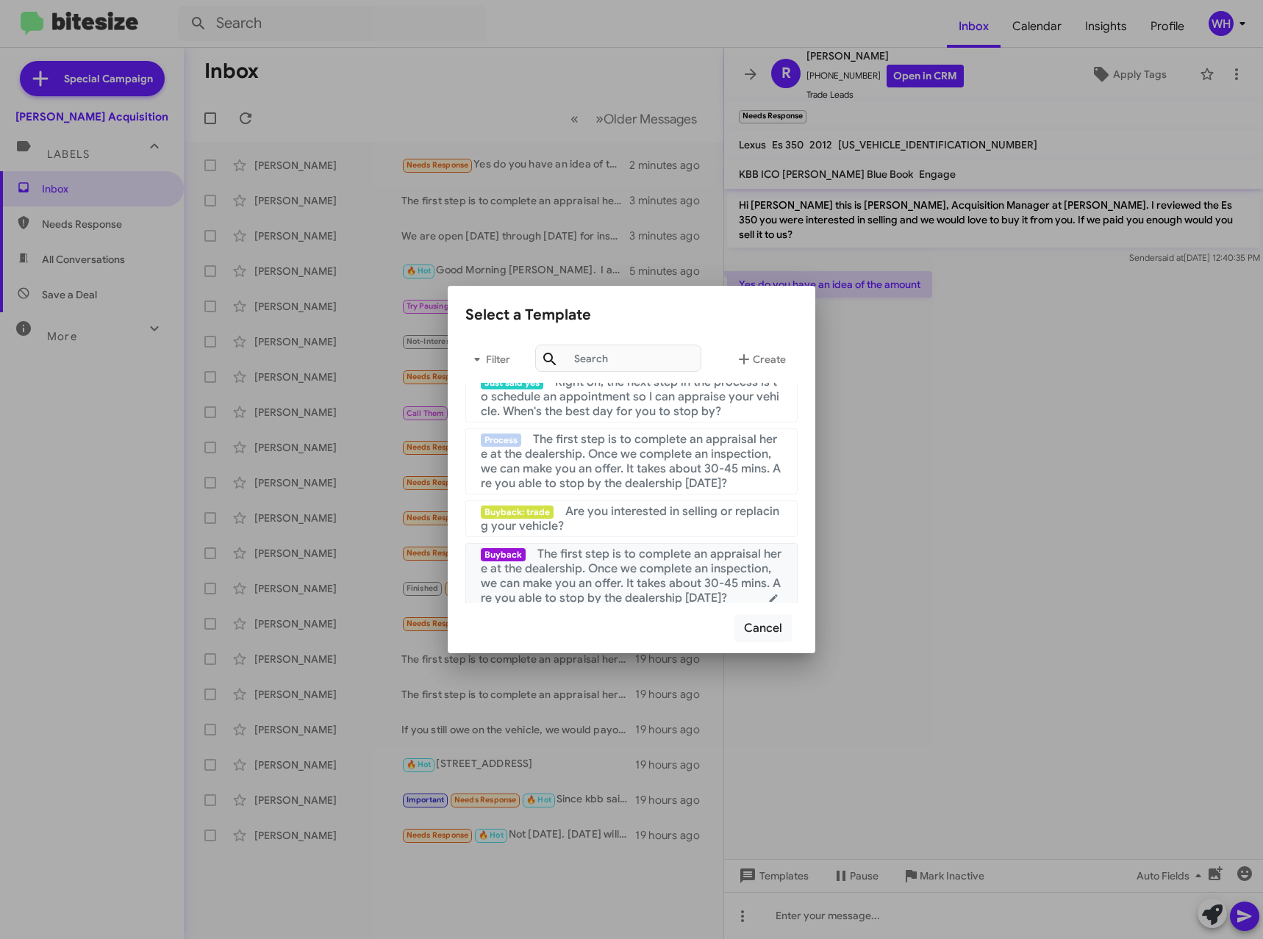
scroll to position [220, 0]
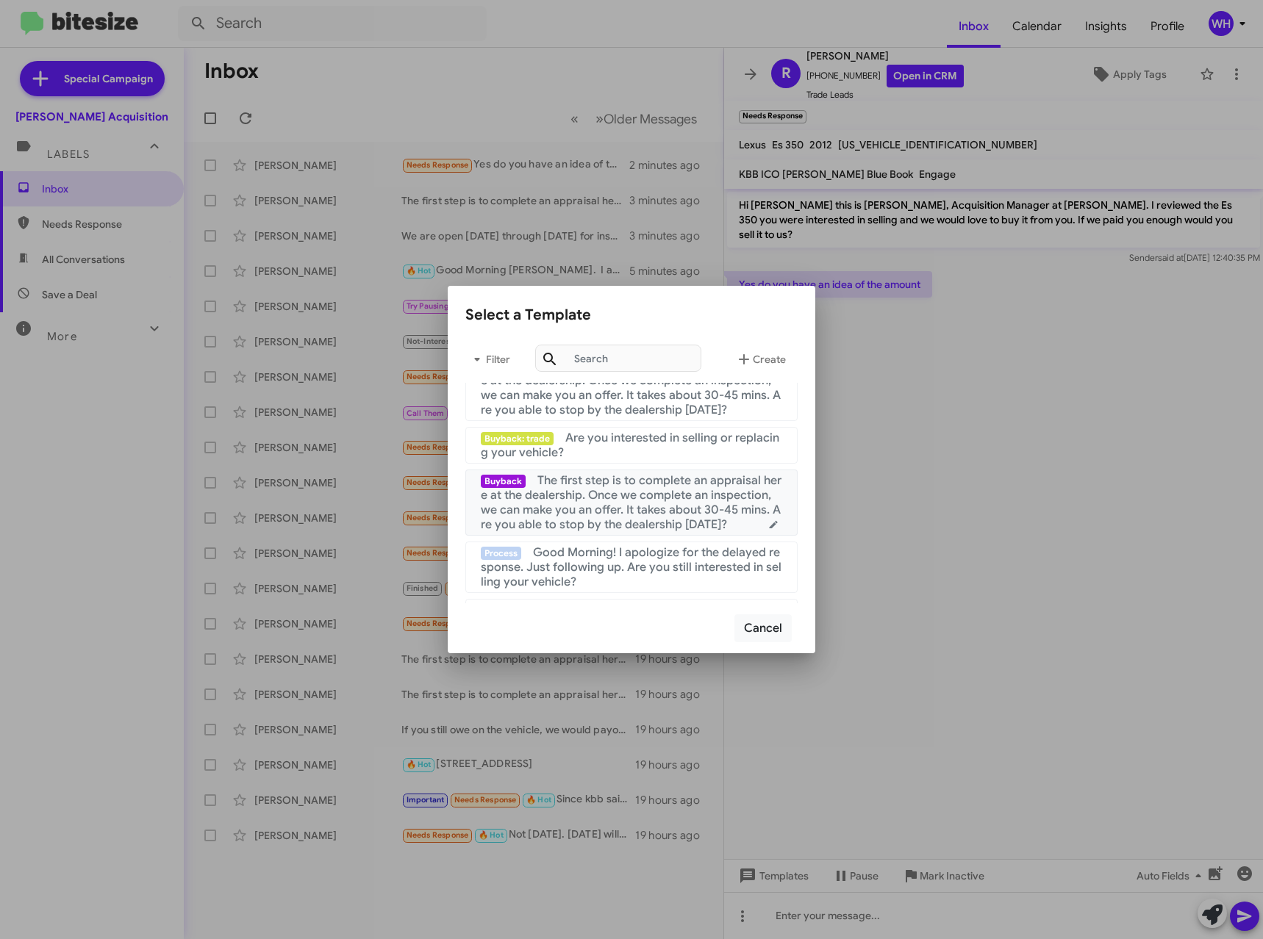
click at [667, 516] on span "The first step is to complete an appraisal here at the dealership. Once we comp…" at bounding box center [631, 502] width 301 height 59
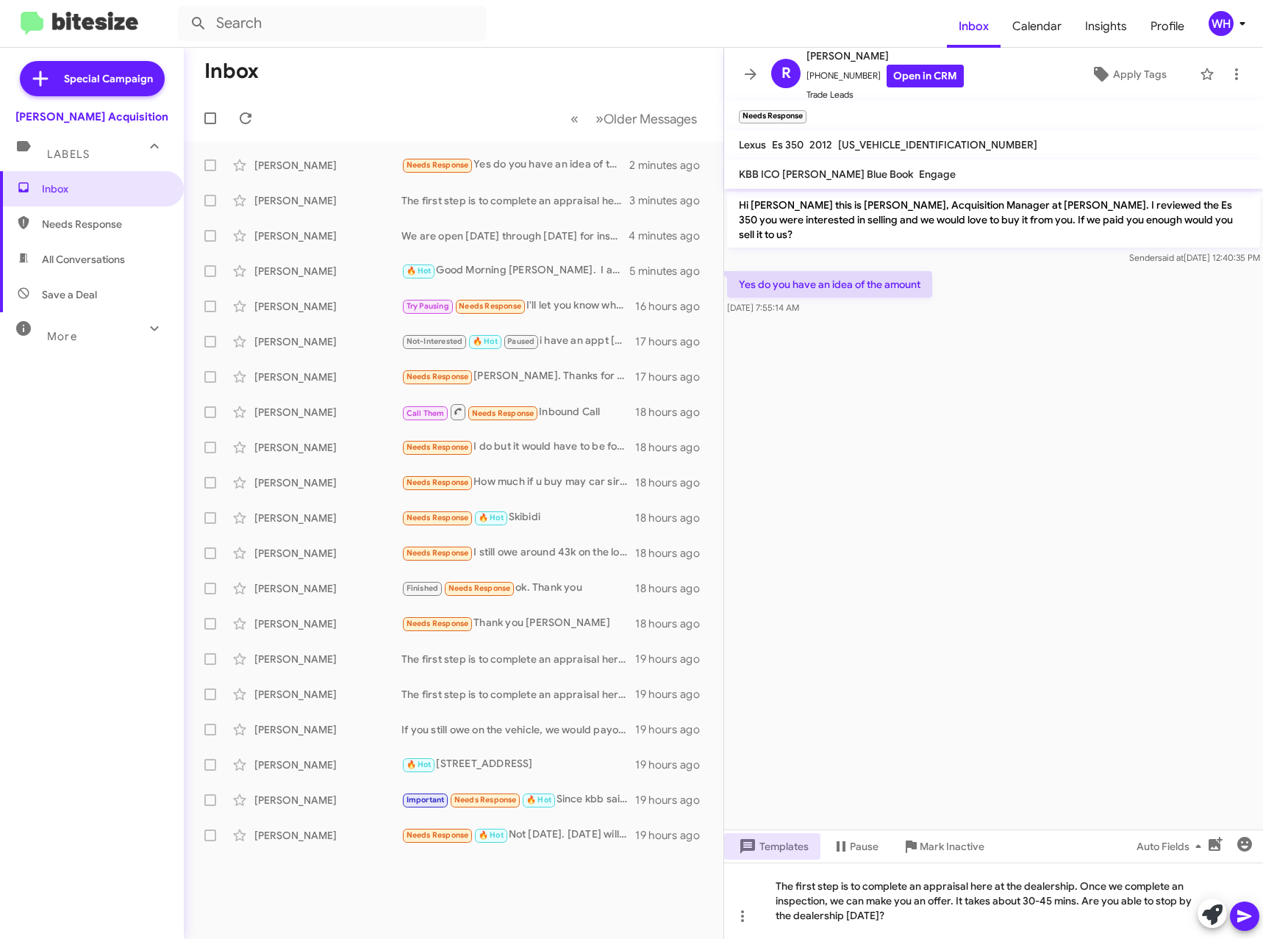
drag, startPoint x: 1250, startPoint y: 916, endPoint x: 1221, endPoint y: 888, distance: 41.1
click at [1250, 914] on icon at bounding box center [1244, 917] width 18 height 18
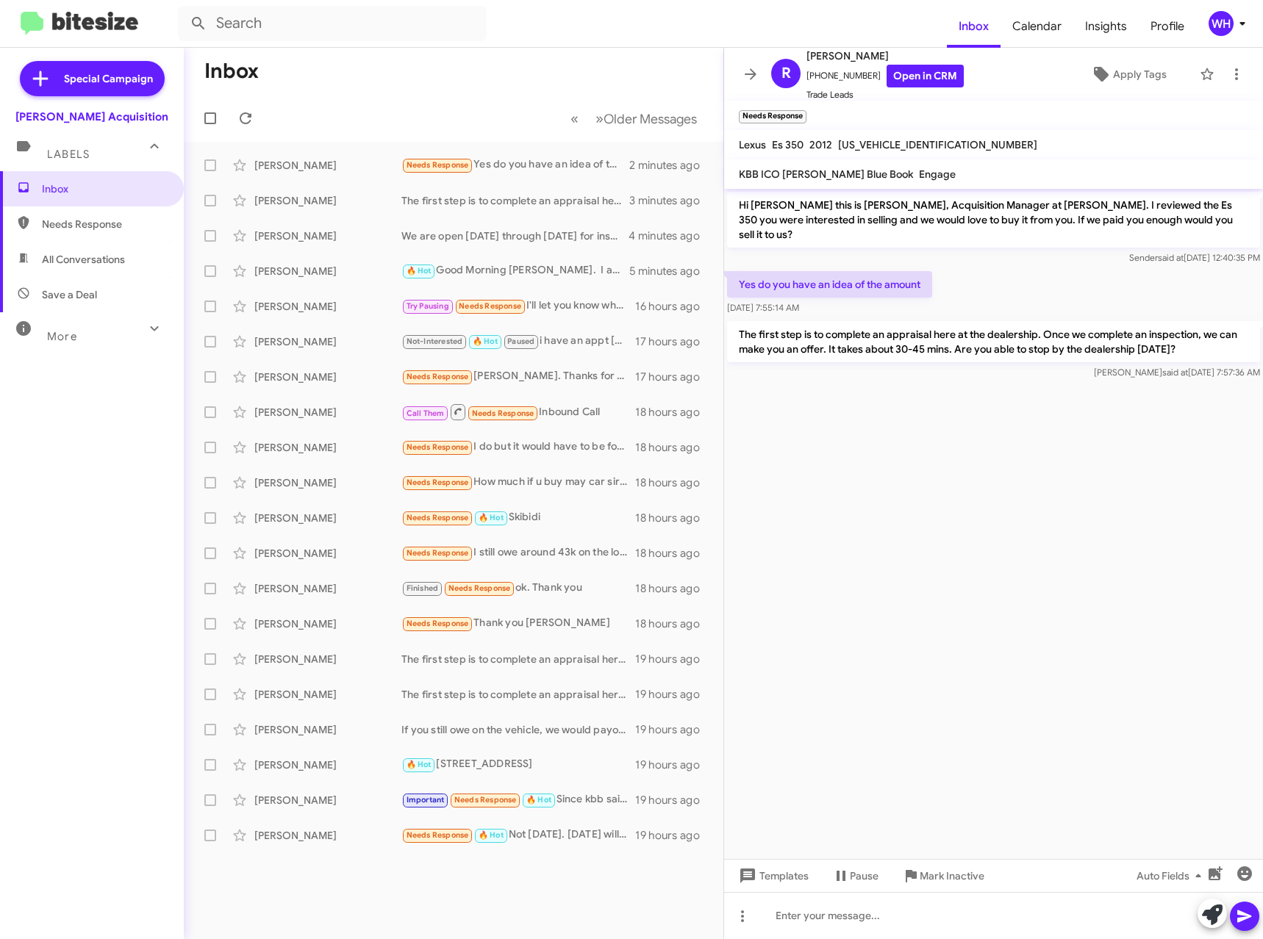
click at [383, 83] on mat-toolbar-row "Inbox" at bounding box center [453, 71] width 539 height 47
drag, startPoint x: 130, startPoint y: 620, endPoint x: 140, endPoint y: 605, distance: 18.5
click at [130, 619] on div "Inbox Needs Response All Conversations Save a Deal More Important 🔥 Hot Appoint…" at bounding box center [92, 453] width 184 height 564
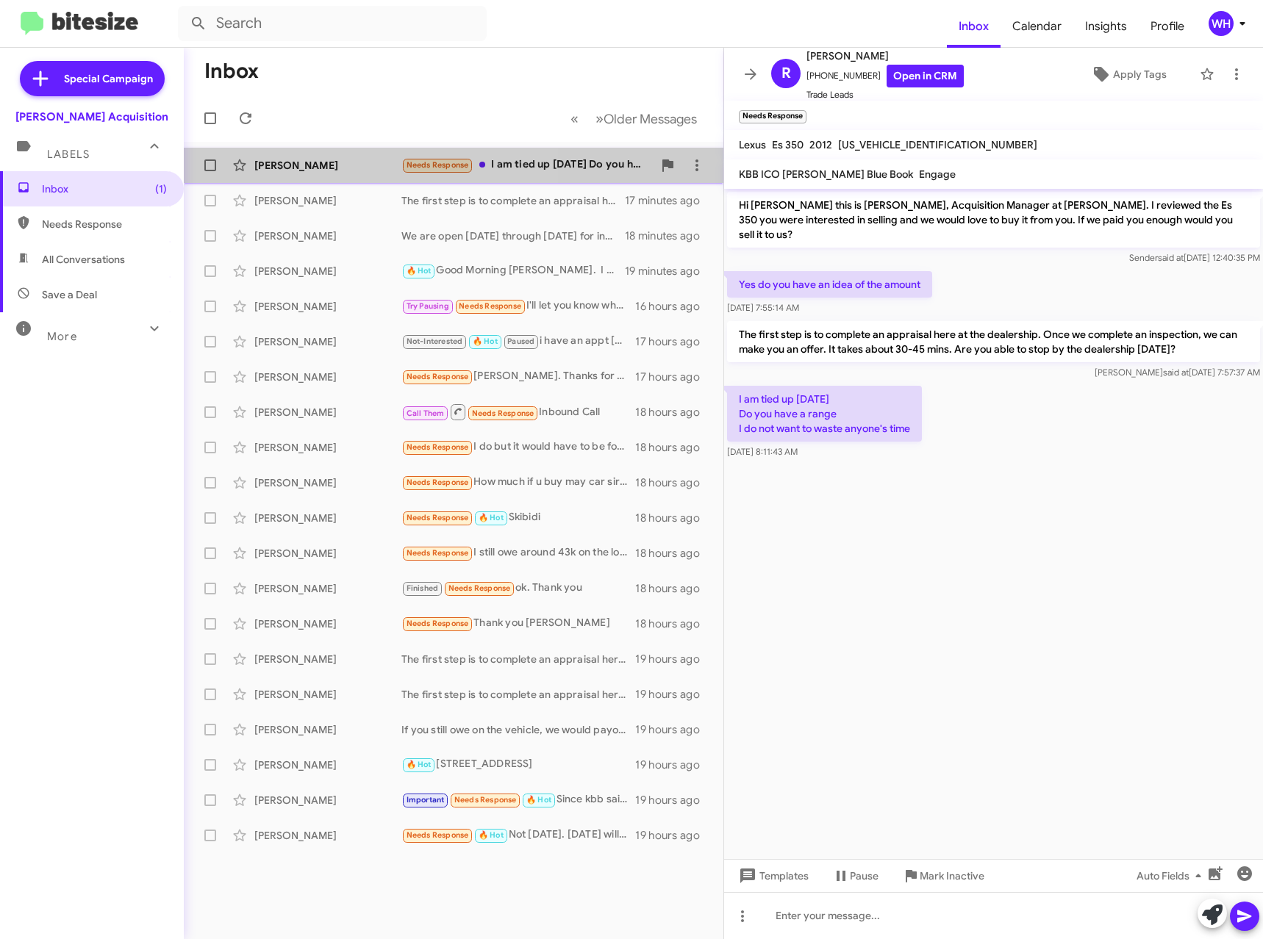
click at [267, 165] on div "[PERSON_NAME]" at bounding box center [327, 165] width 147 height 15
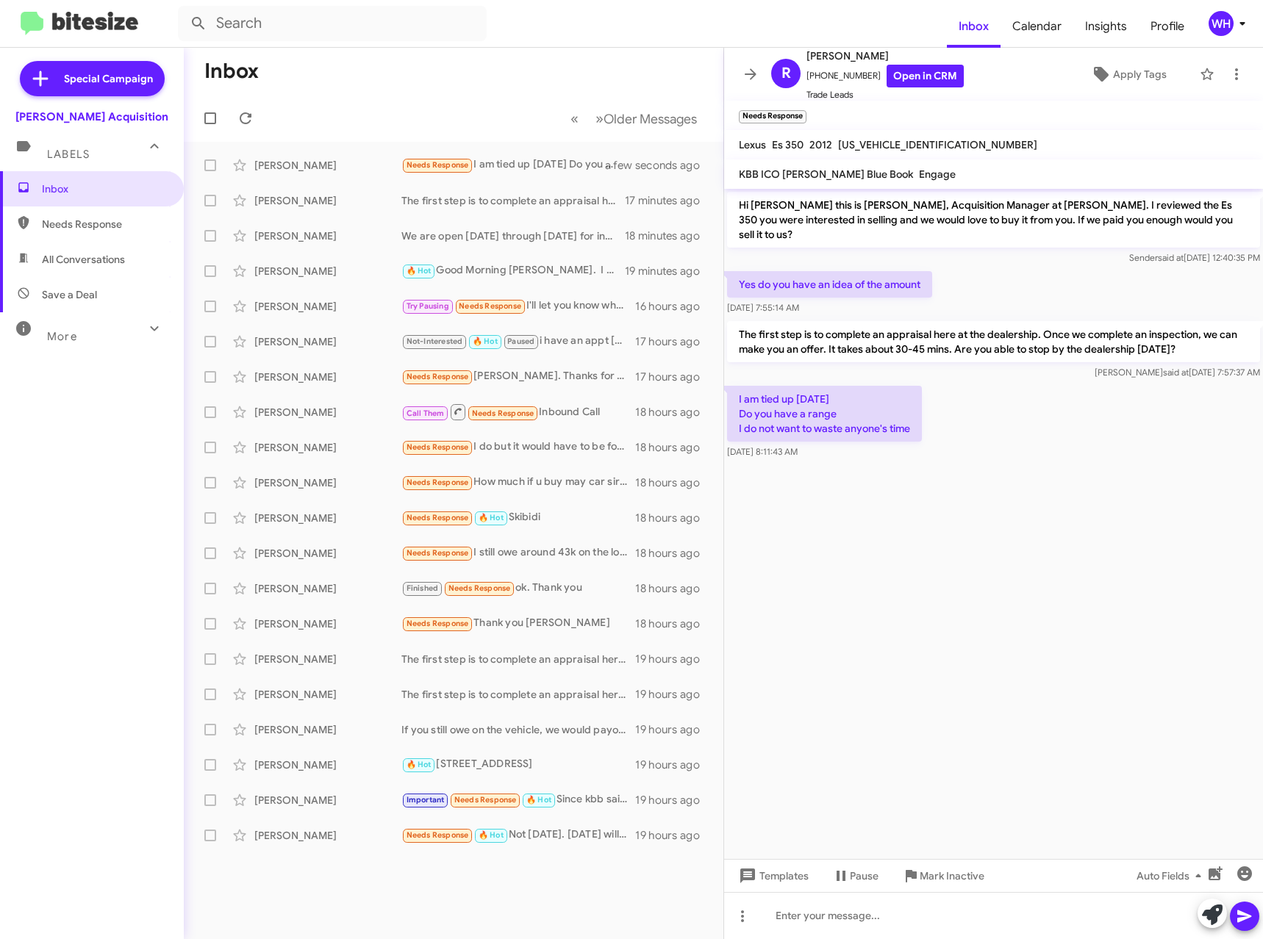
click at [922, 537] on cdk-virtual-scroll-viewport "Hi [PERSON_NAME] this is [PERSON_NAME], Acquisition Manager at [PERSON_NAME]. I…" at bounding box center [993, 524] width 539 height 670
click at [833, 920] on div at bounding box center [993, 915] width 539 height 47
click at [1041, 690] on cdk-virtual-scroll-viewport "Hi [PERSON_NAME] this is [PERSON_NAME], Acquisition Manager at [PERSON_NAME]. I…" at bounding box center [993, 524] width 539 height 670
click at [851, 917] on div at bounding box center [993, 915] width 539 height 47
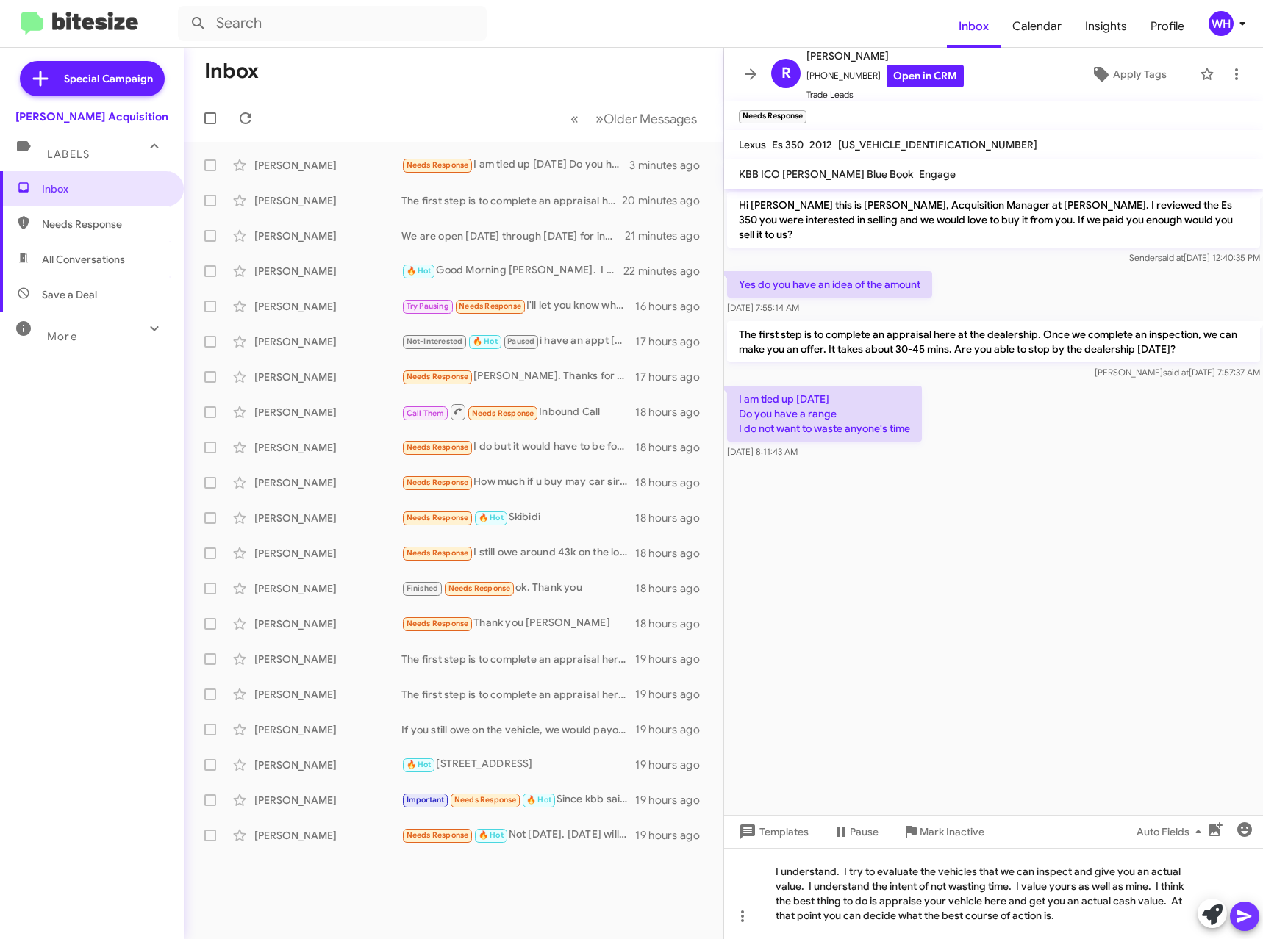
click at [1252, 910] on icon at bounding box center [1244, 917] width 18 height 18
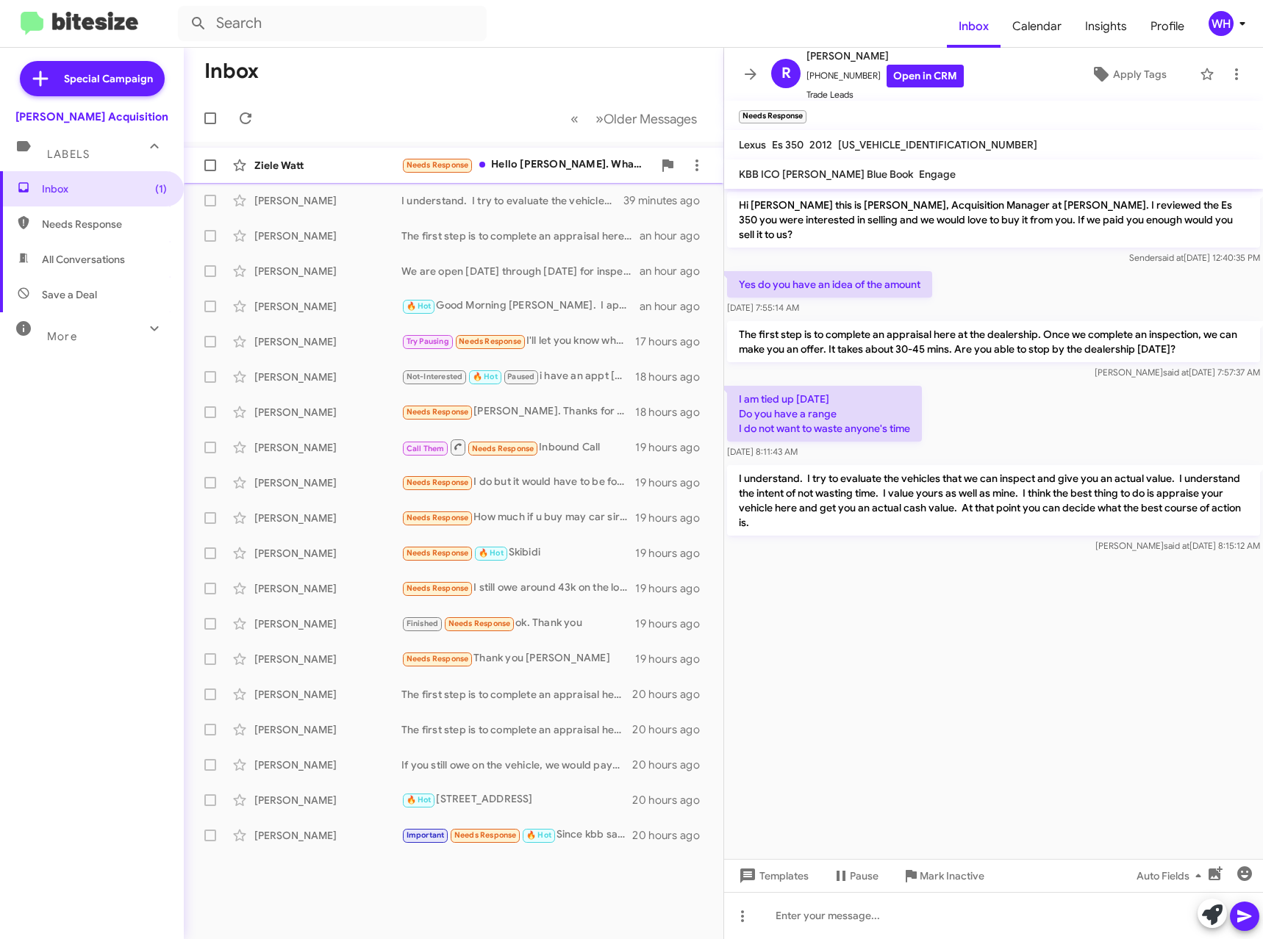
drag, startPoint x: 283, startPoint y: 172, endPoint x: 345, endPoint y: 209, distance: 72.2
click at [283, 173] on div "Ziele [PERSON_NAME] Needs Response Hello [PERSON_NAME]. What buy price range ar…" at bounding box center [453, 165] width 516 height 29
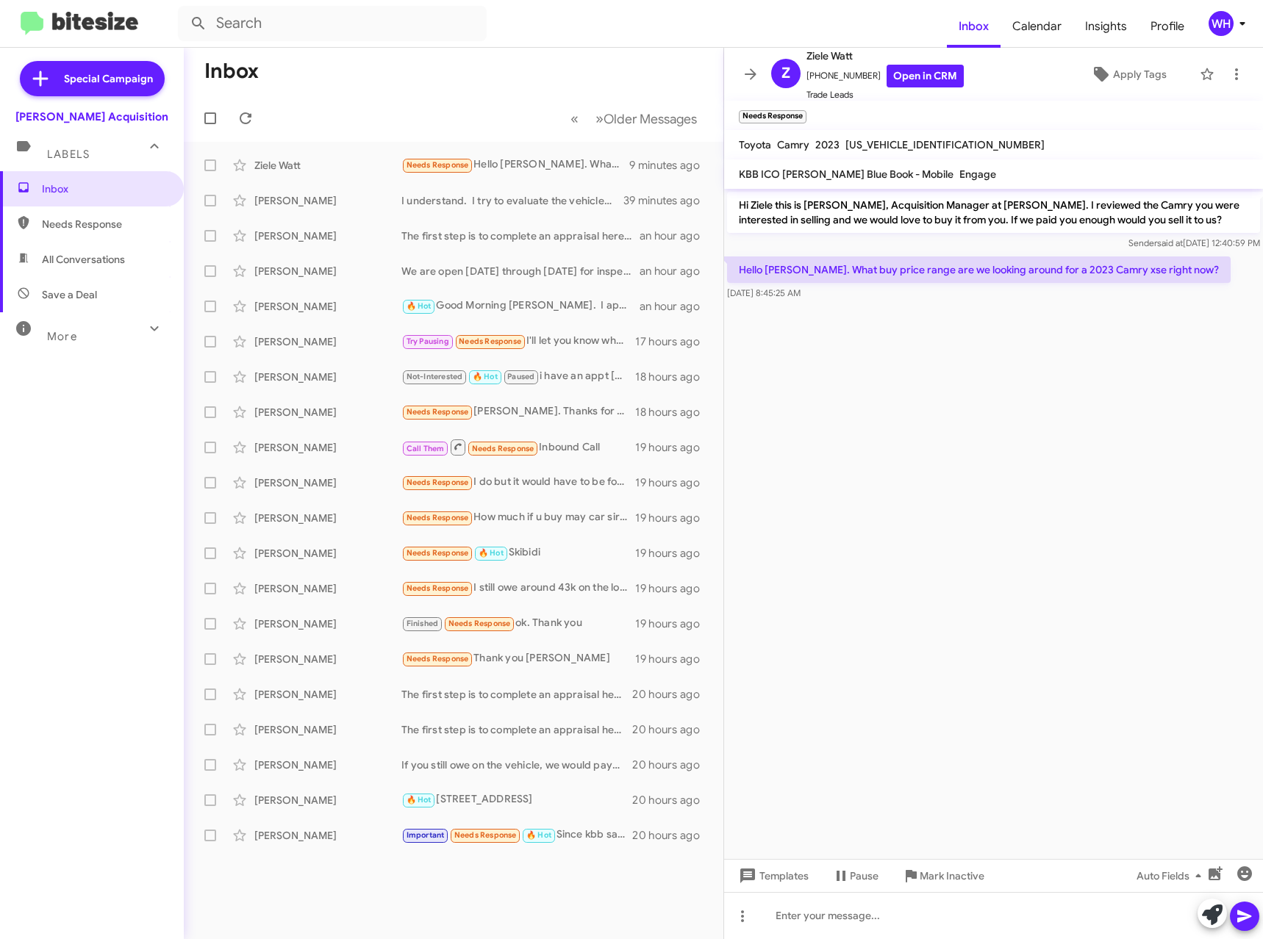
click at [897, 144] on span "[US_VEHICLE_IDENTIFICATION_NUMBER]" at bounding box center [944, 144] width 199 height 13
copy span "[US_VEHICLE_IDENTIFICATION_NUMBER]"
click at [810, 921] on div at bounding box center [993, 915] width 539 height 47
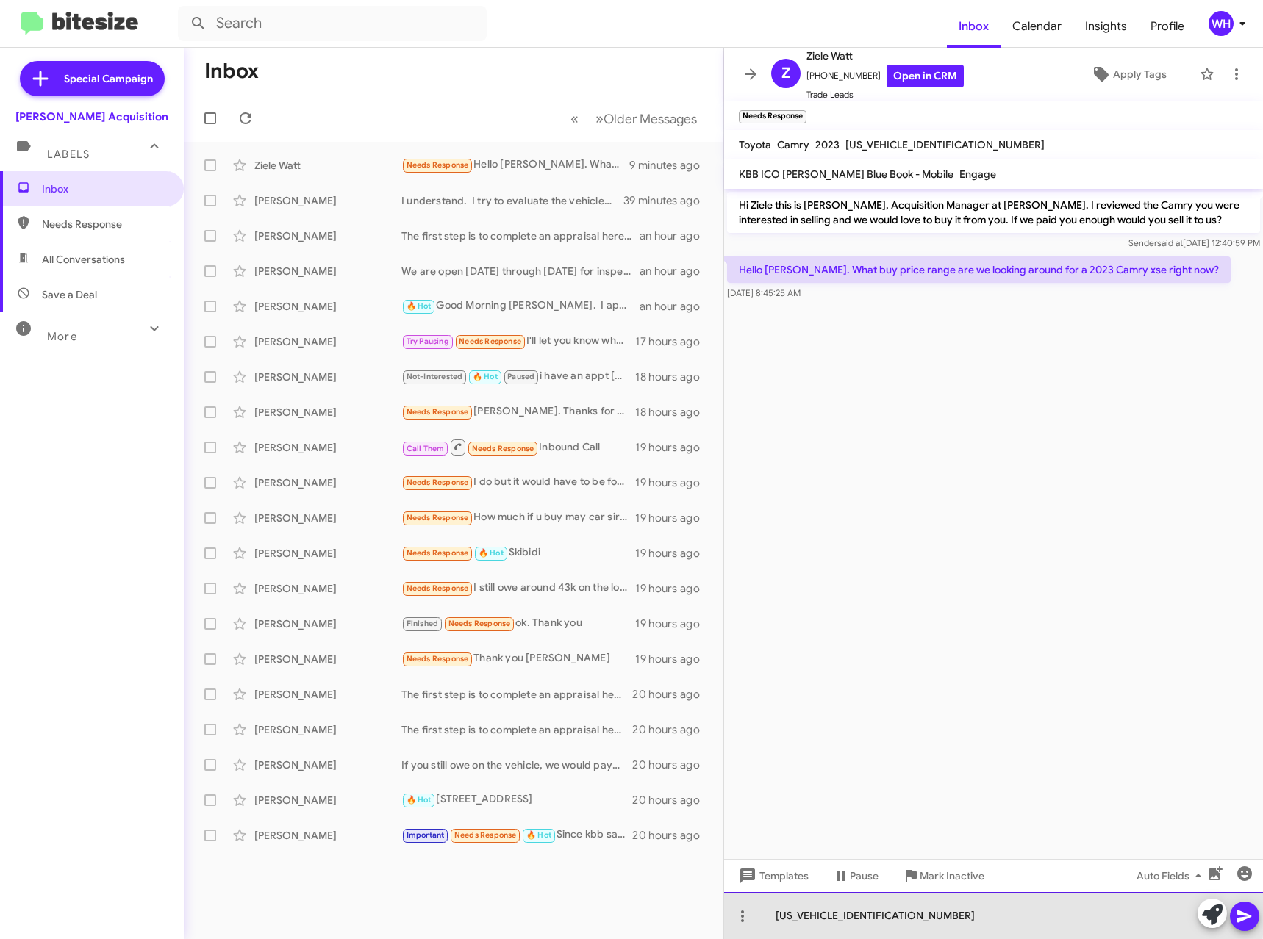
drag, startPoint x: 884, startPoint y: 914, endPoint x: 725, endPoint y: 914, distance: 158.8
click at [724, 914] on div "[US_VEHICLE_IDENTIFICATION_NUMBER]" at bounding box center [993, 915] width 539 height 47
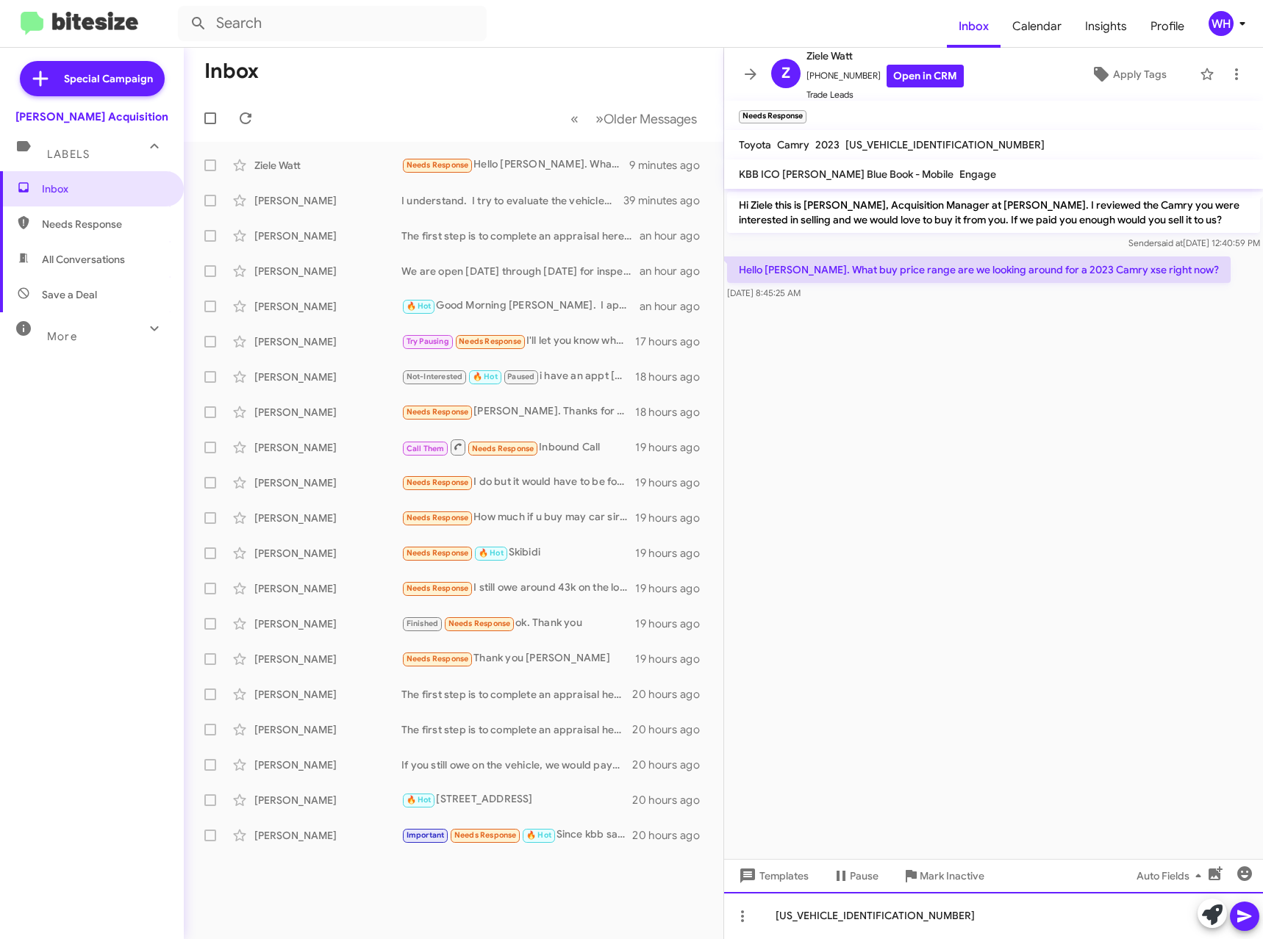
copy div "[US_VEHICLE_IDENTIFICATION_NUMBER]"
click at [848, 910] on div "[US_VEHICLE_IDENTIFICATION_NUMBER]" at bounding box center [993, 915] width 539 height 47
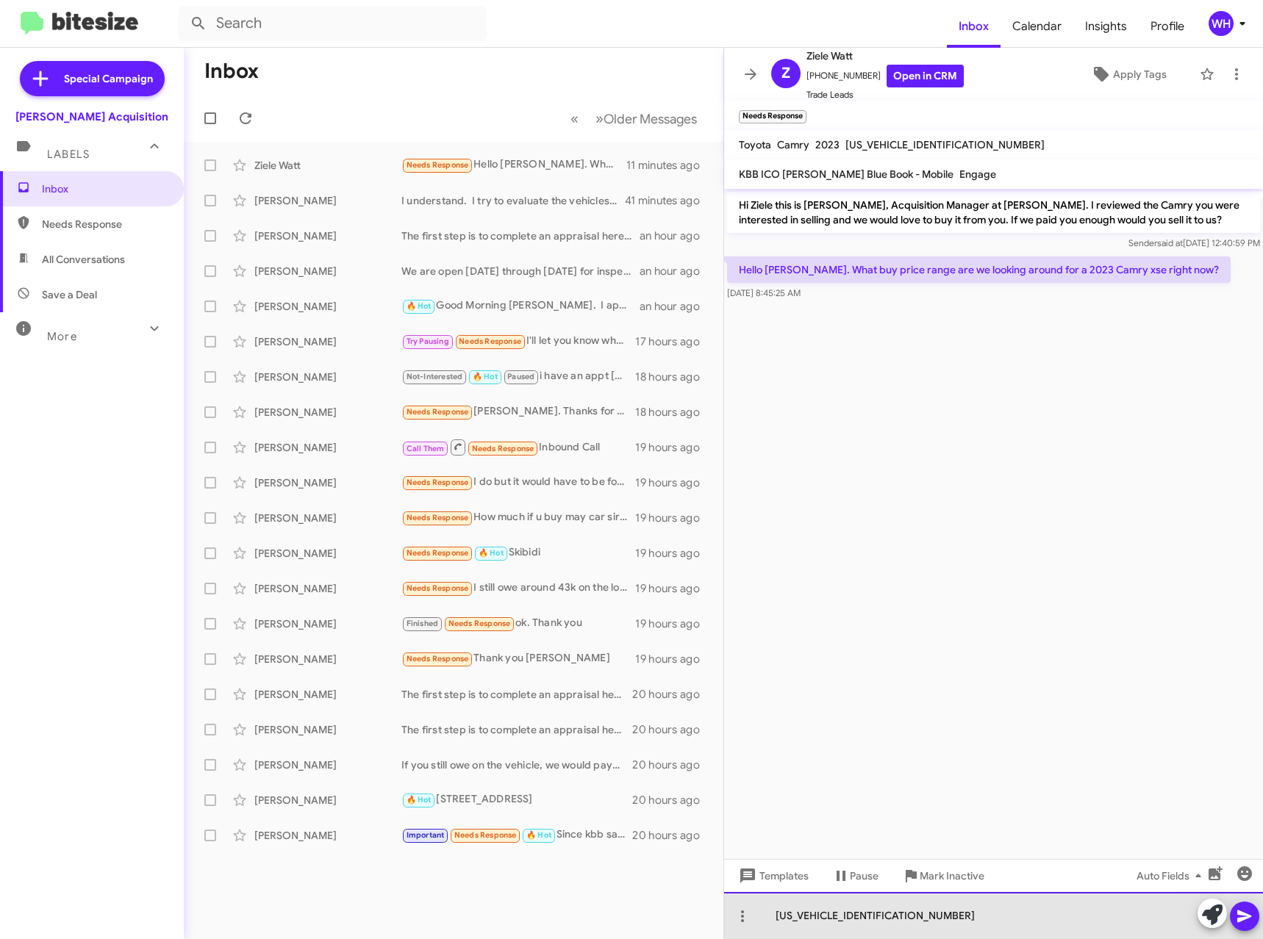
click at [848, 911] on div "[US_VEHICLE_IDENTIFICATION_NUMBER]" at bounding box center [993, 915] width 539 height 47
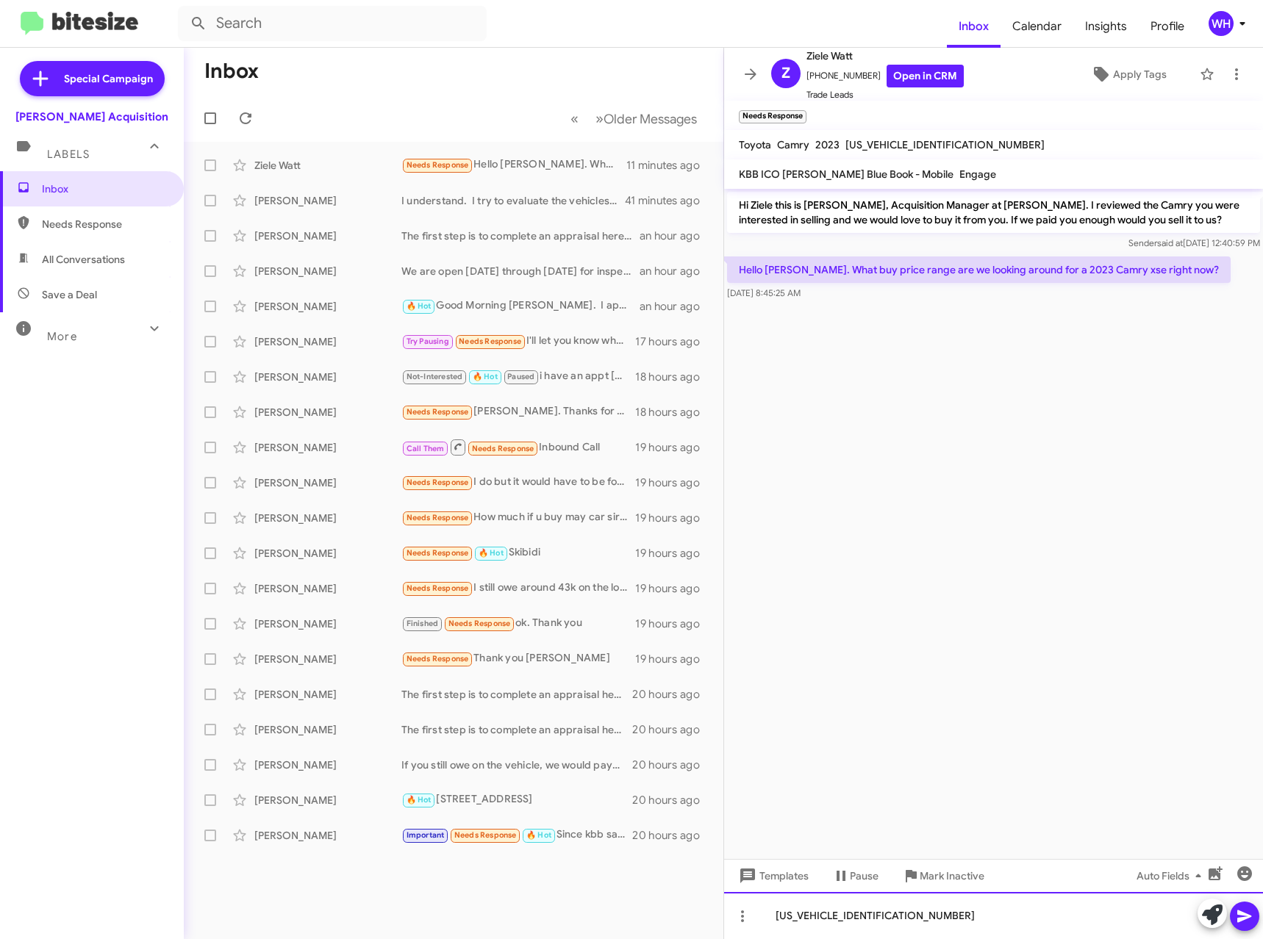
click at [838, 917] on div "[US_VEHICLE_IDENTIFICATION_NUMBER]" at bounding box center [993, 915] width 539 height 47
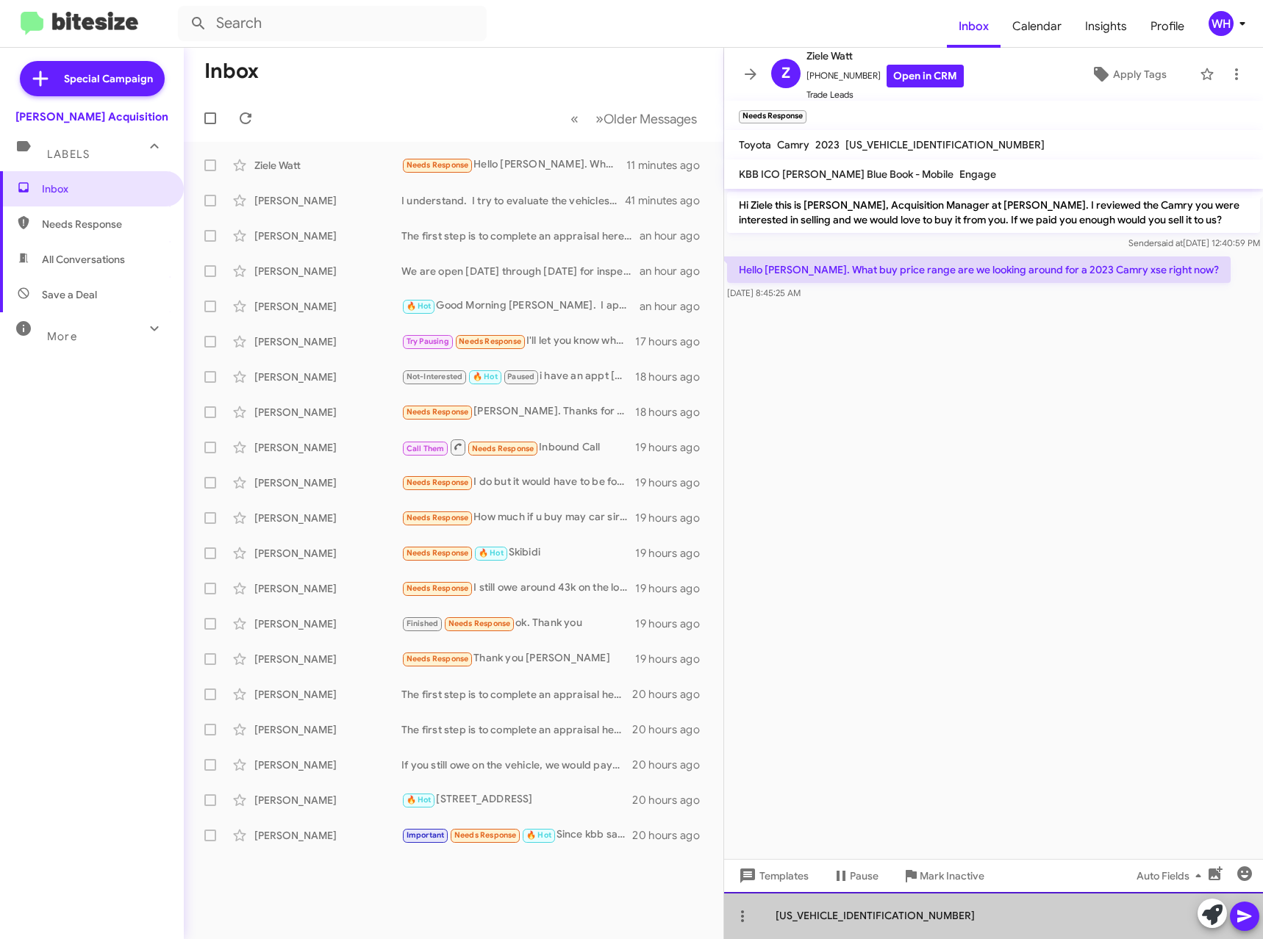
click at [836, 916] on div "[US_VEHICLE_IDENTIFICATION_NUMBER]" at bounding box center [993, 915] width 539 height 47
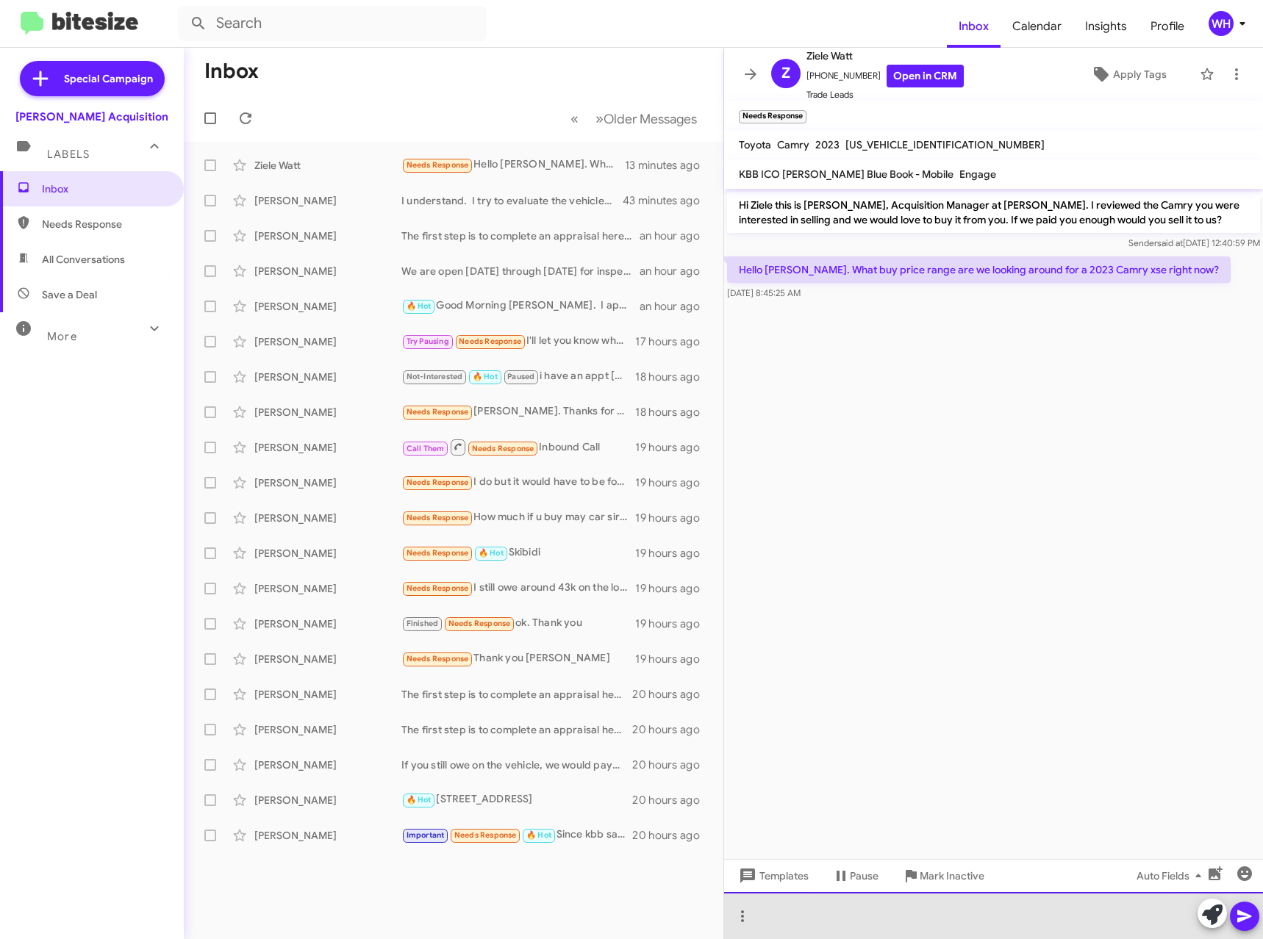
click at [939, 916] on div at bounding box center [993, 915] width 539 height 47
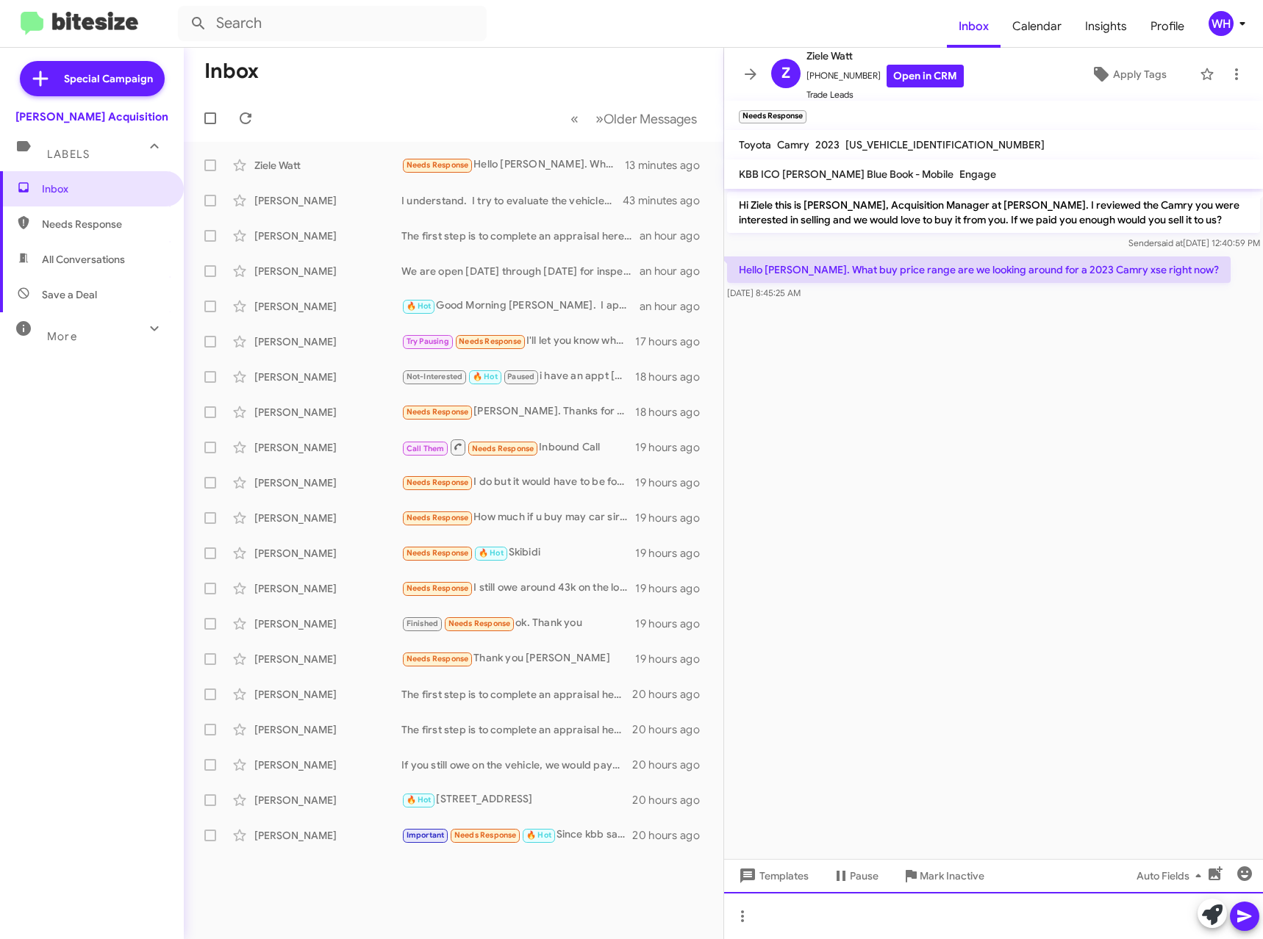
click at [903, 918] on div at bounding box center [993, 915] width 539 height 47
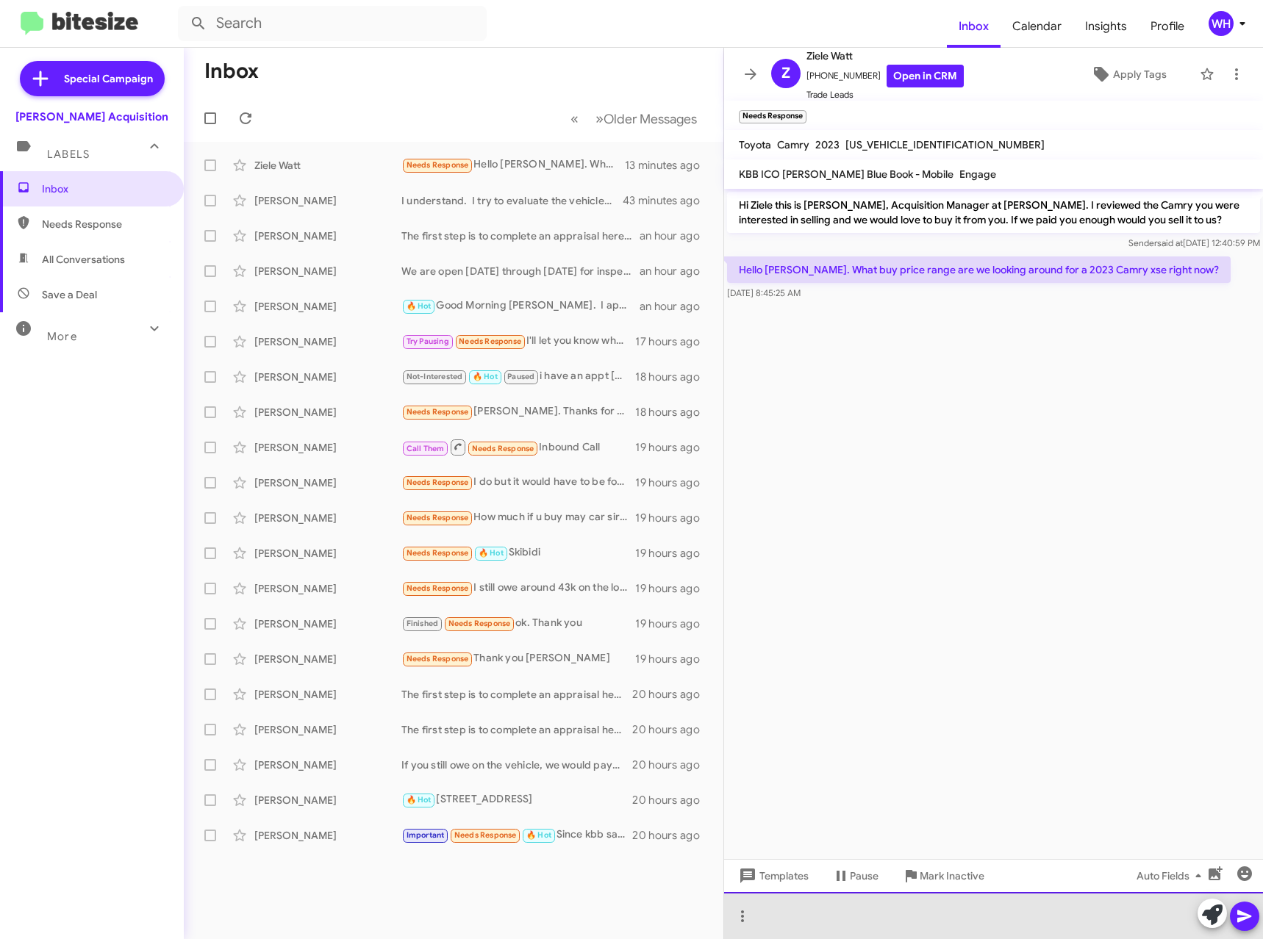
click at [905, 926] on div at bounding box center [993, 915] width 539 height 47
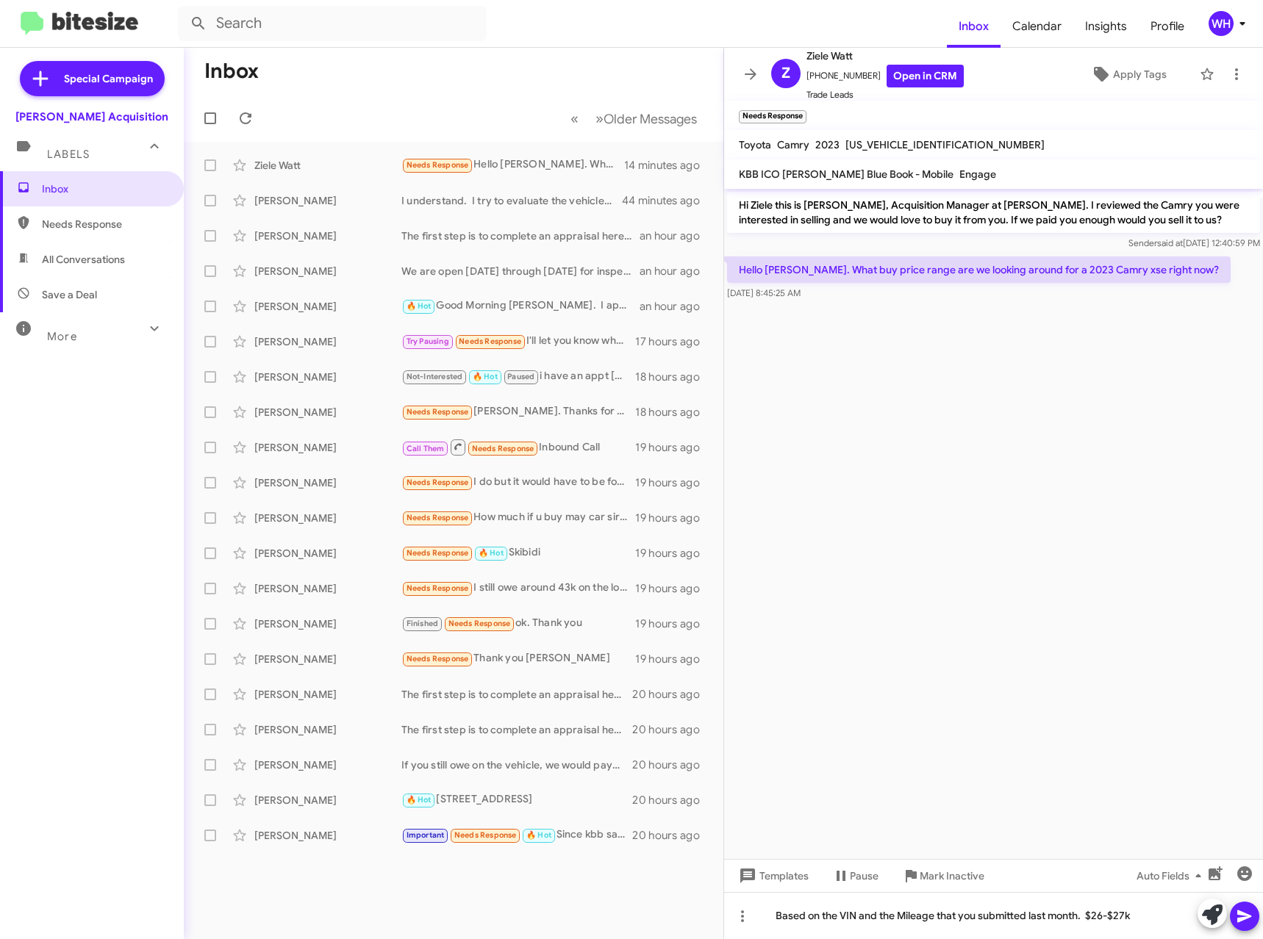
click at [1243, 918] on icon at bounding box center [1244, 917] width 14 height 12
